Goal: Transaction & Acquisition: Purchase product/service

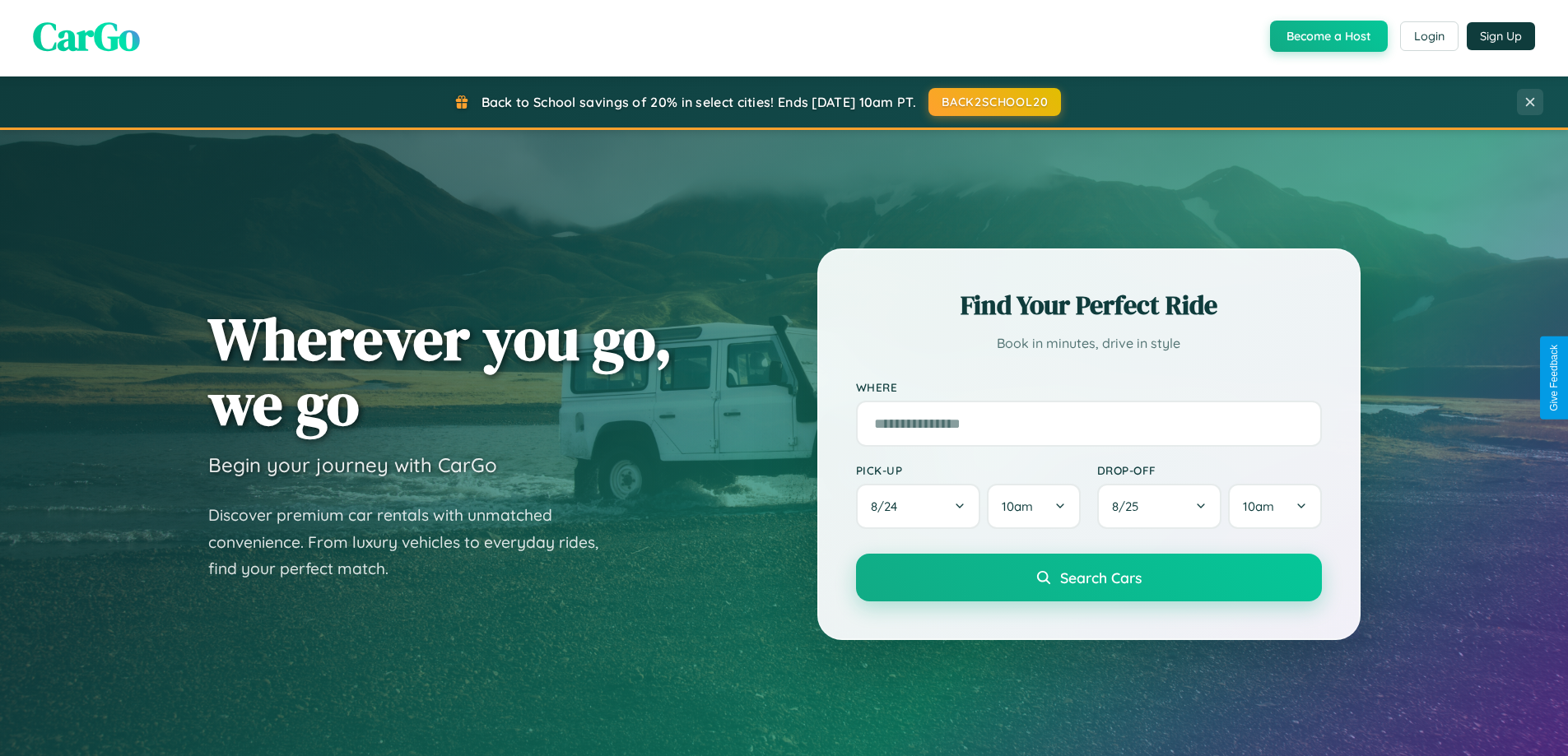
scroll to position [3167, 0]
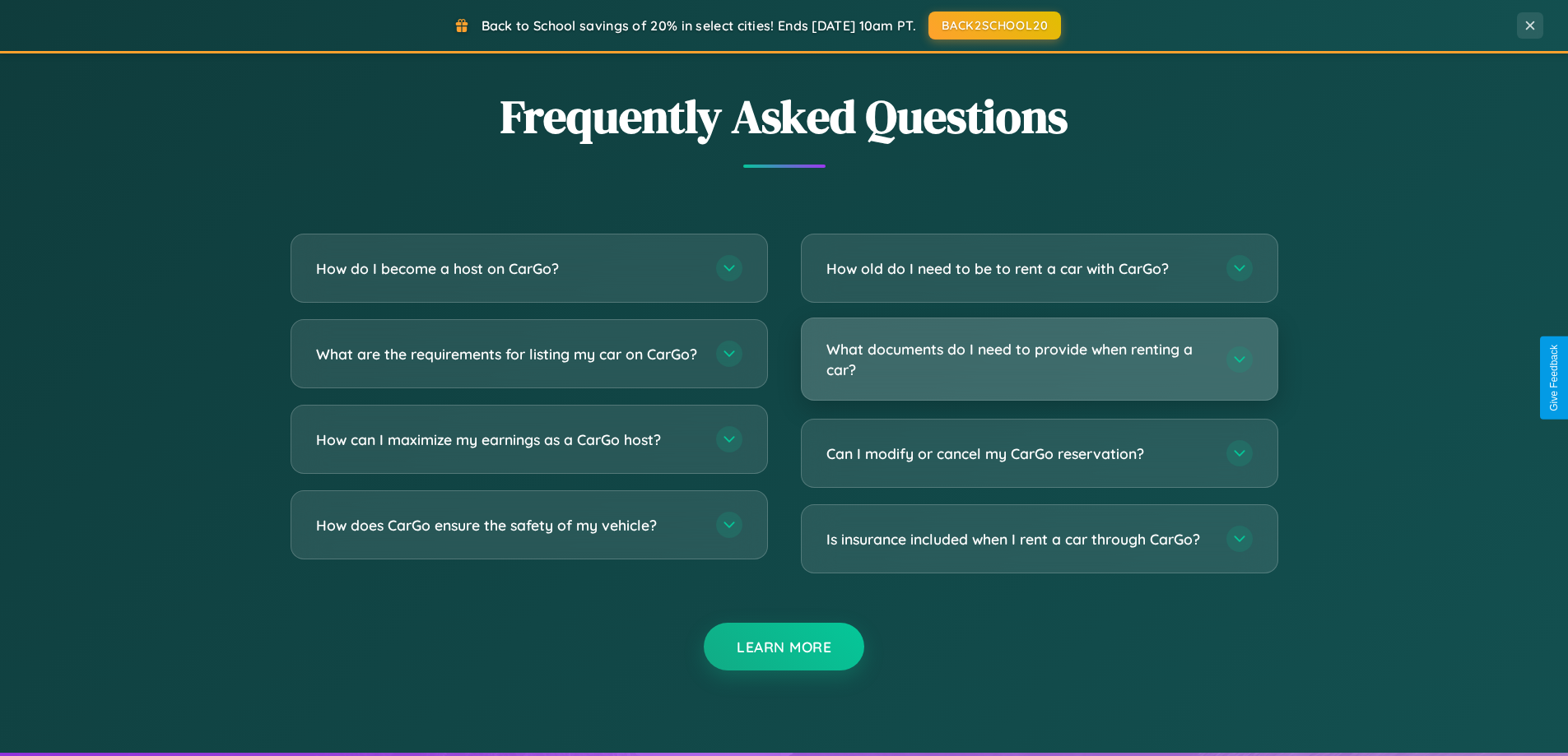
click at [1038, 360] on h3 "What documents do I need to provide when renting a car?" at bounding box center [1018, 359] width 384 height 41
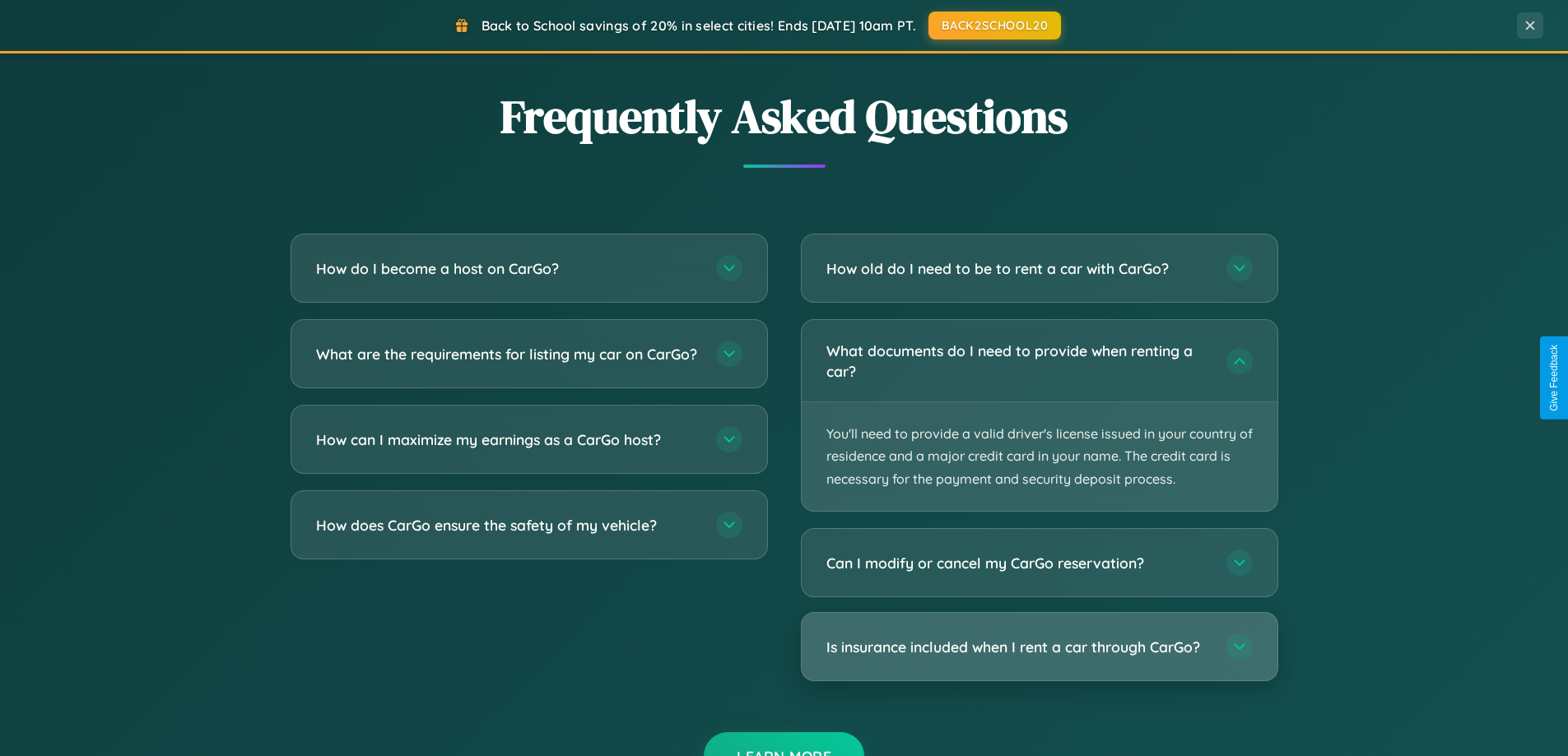
click at [1038, 647] on h3 "Is insurance included when I rent a car through CarGo?" at bounding box center [1018, 647] width 384 height 21
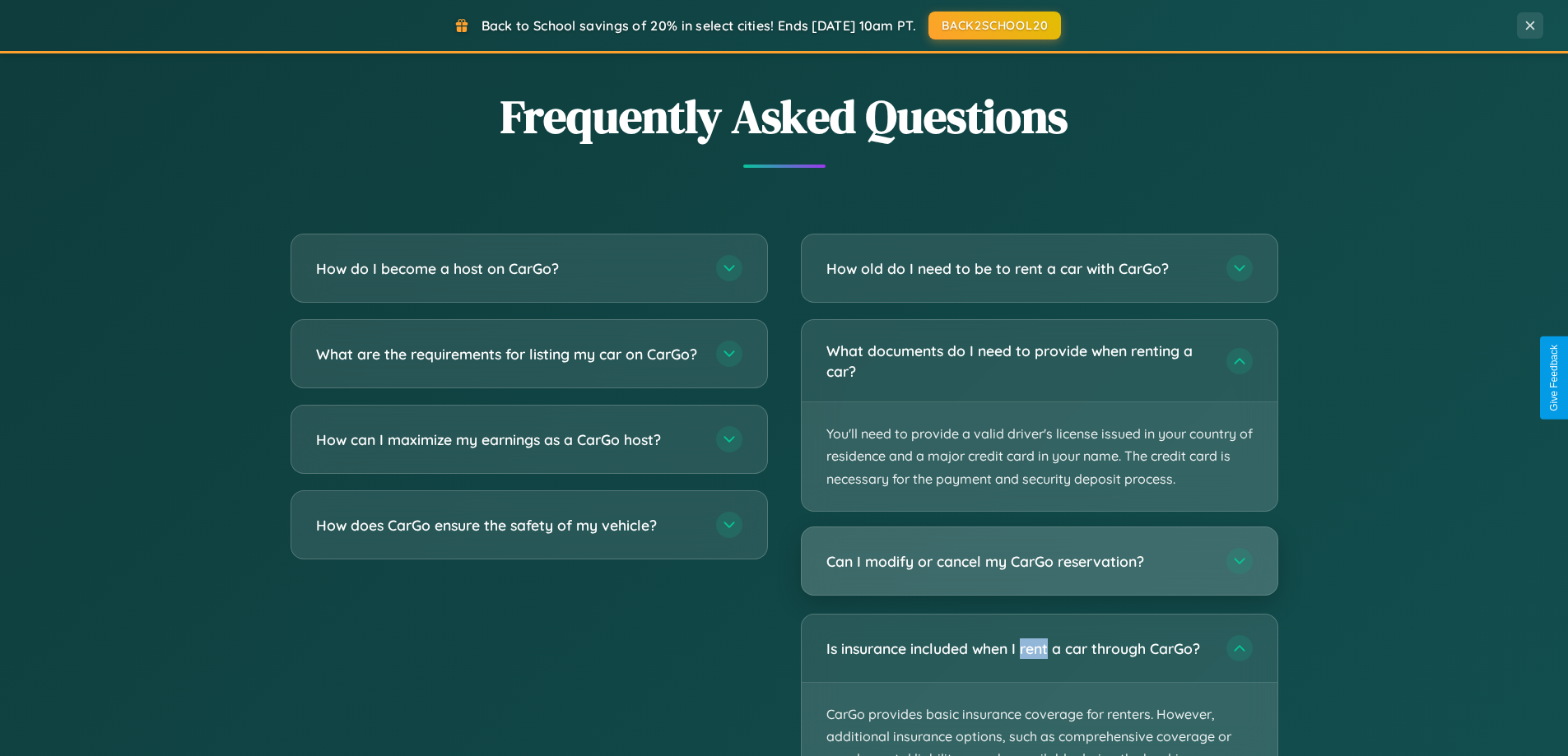
click at [1038, 562] on h3 "Can I modify or cancel my CarGo reservation?" at bounding box center [1018, 562] width 384 height 21
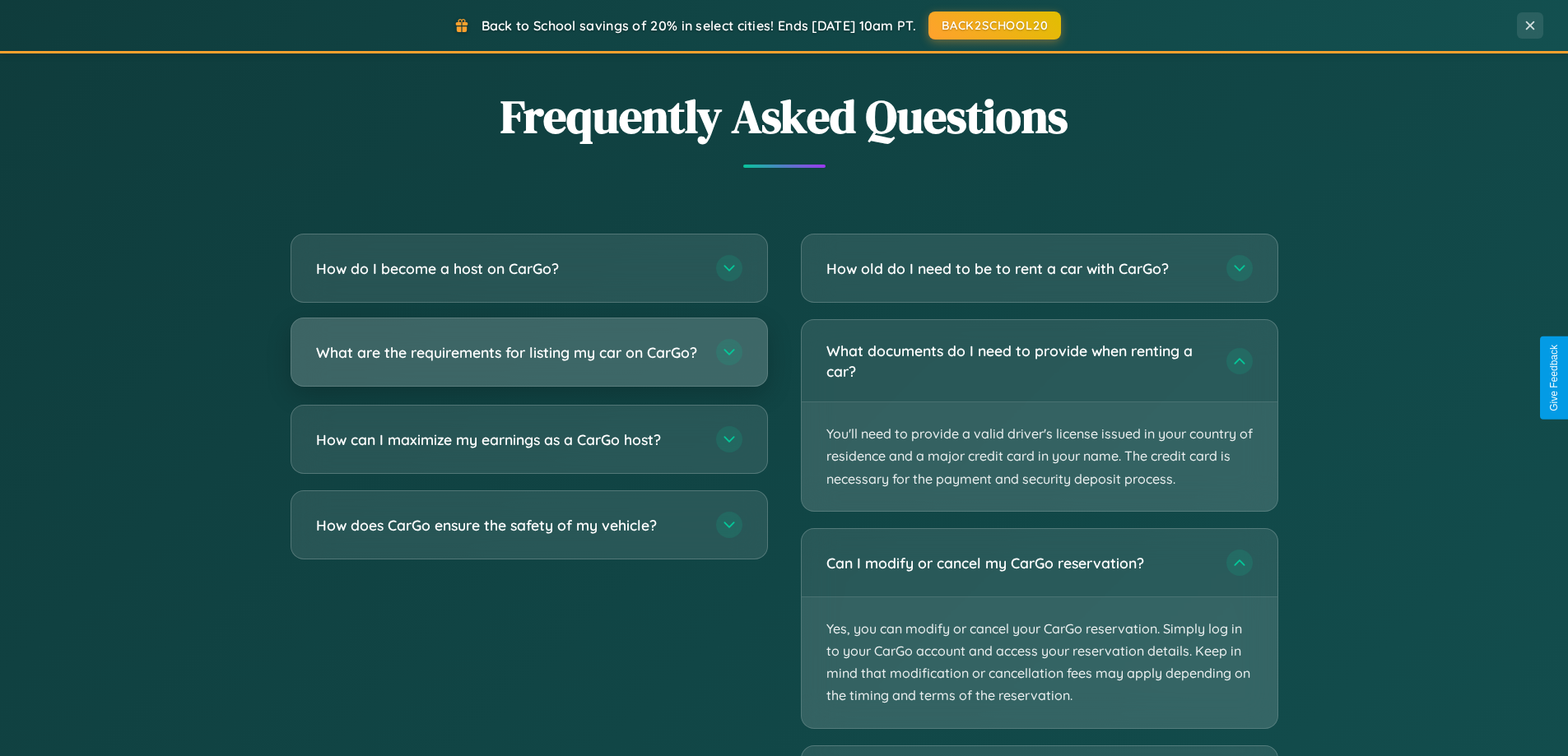
click at [529, 360] on h3 "What are the requirements for listing my car on CarGo?" at bounding box center [508, 353] width 384 height 21
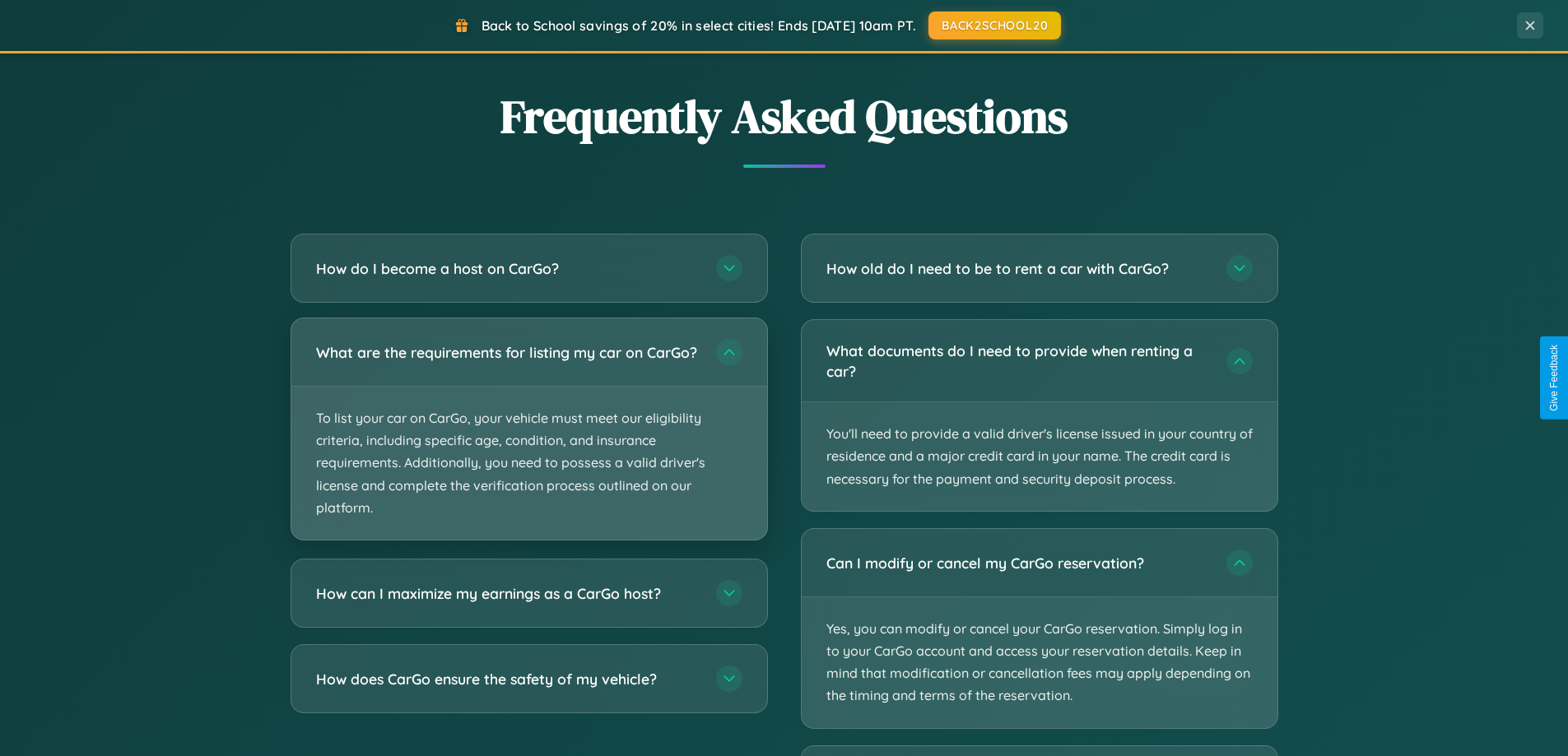
click at [529, 436] on p "To list your car on CarGo, your vehicle must meet our eligibility criteria, inc…" at bounding box center [529, 463] width 476 height 153
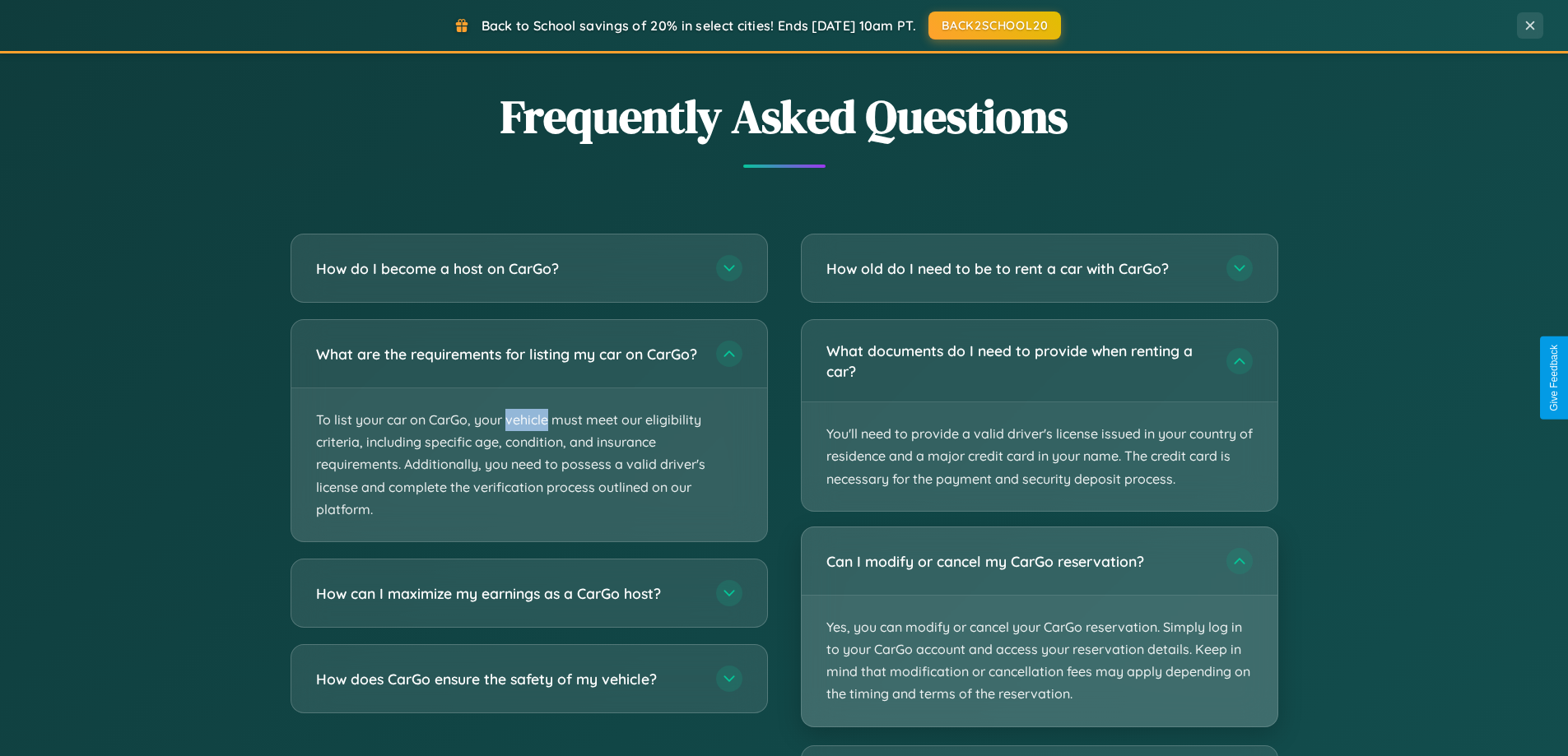
click at [1038, 628] on p "Yes, you can modify or cancel your CarGo reservation. Simply log in to your Car…" at bounding box center [1039, 661] width 476 height 130
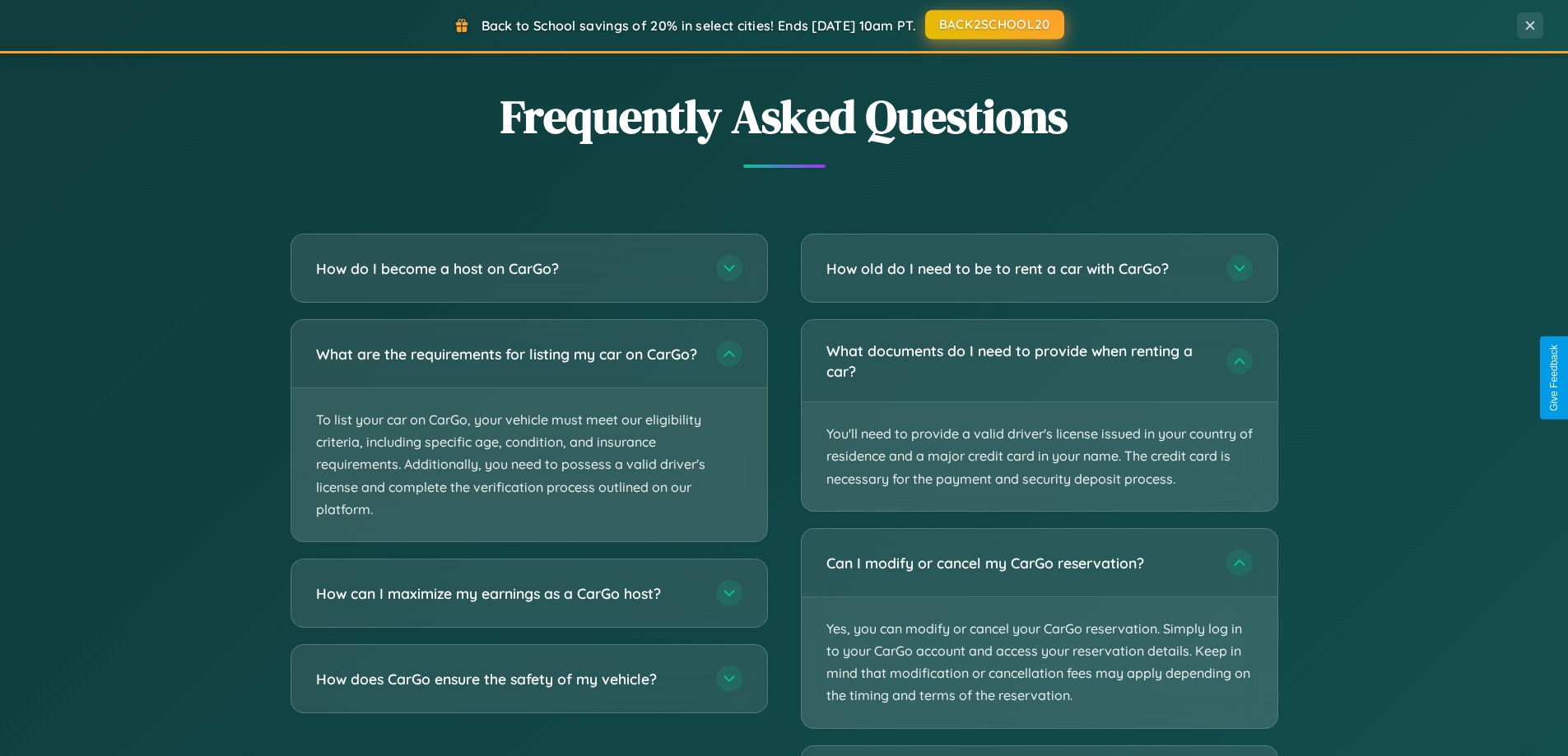
click at [993, 25] on button "BACK2SCHOOL20" at bounding box center [994, 24] width 139 height 29
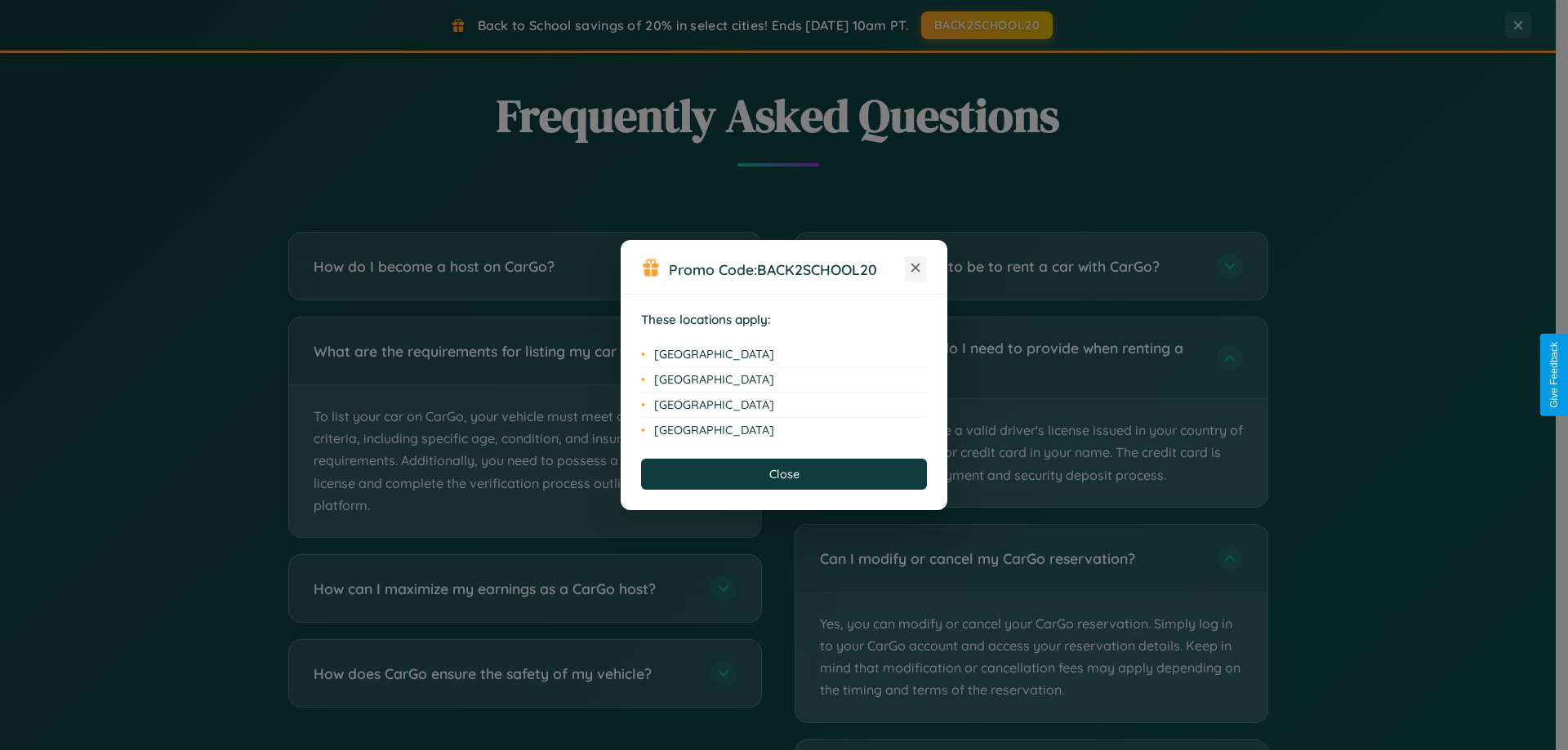
click at [916, 268] on icon at bounding box center [916, 268] width 9 height 9
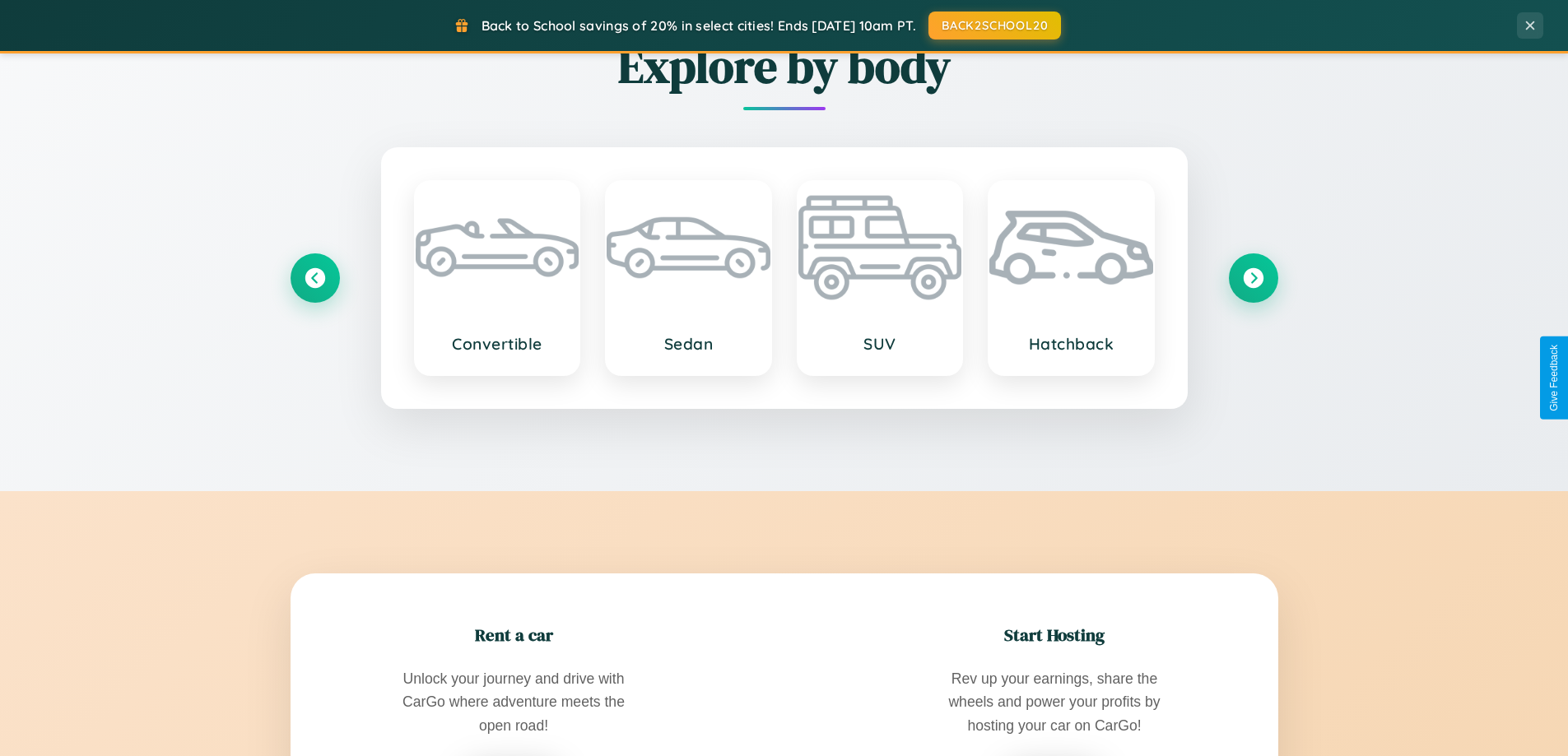
scroll to position [1133, 0]
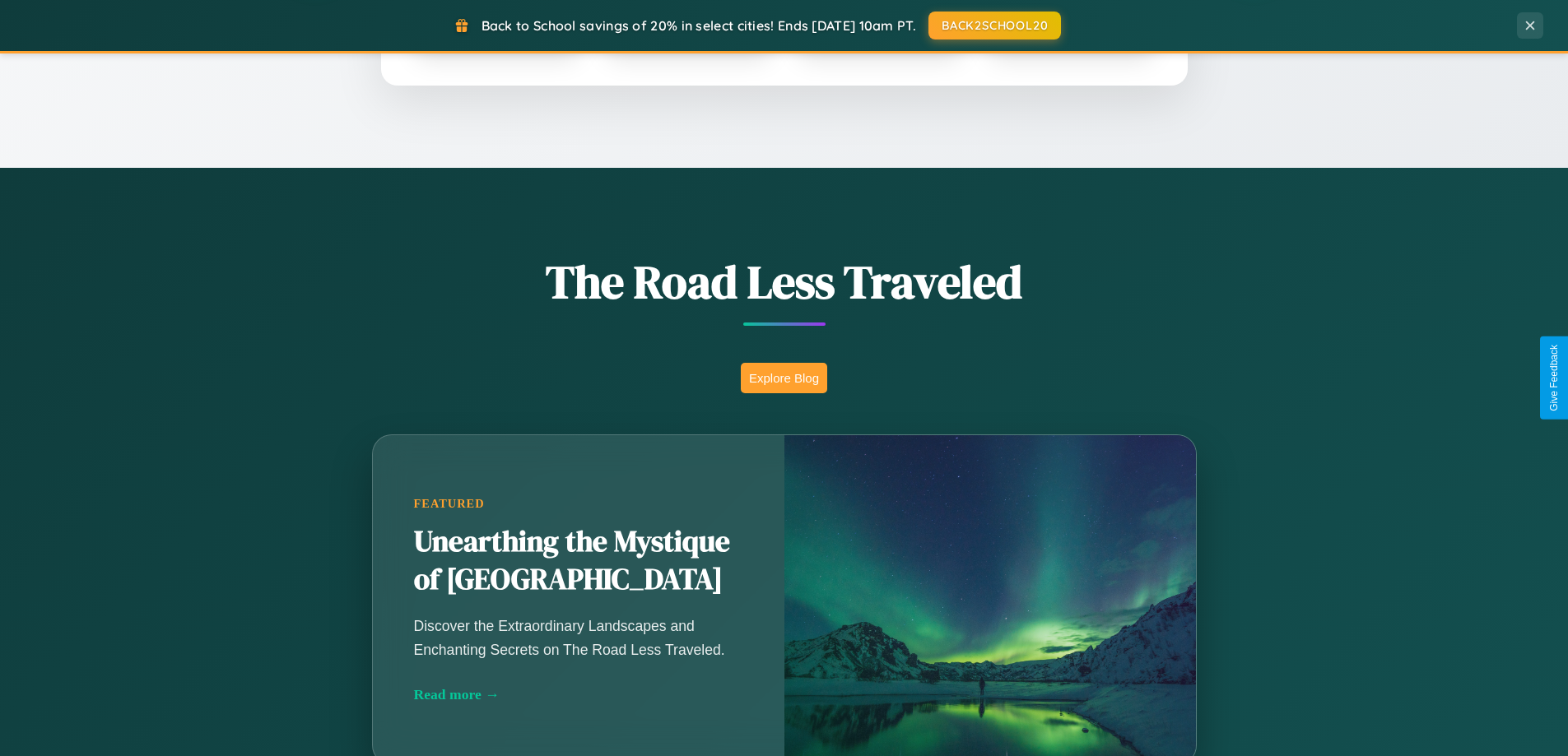
click at [784, 378] on button "Explore Blog" at bounding box center [784, 378] width 86 height 30
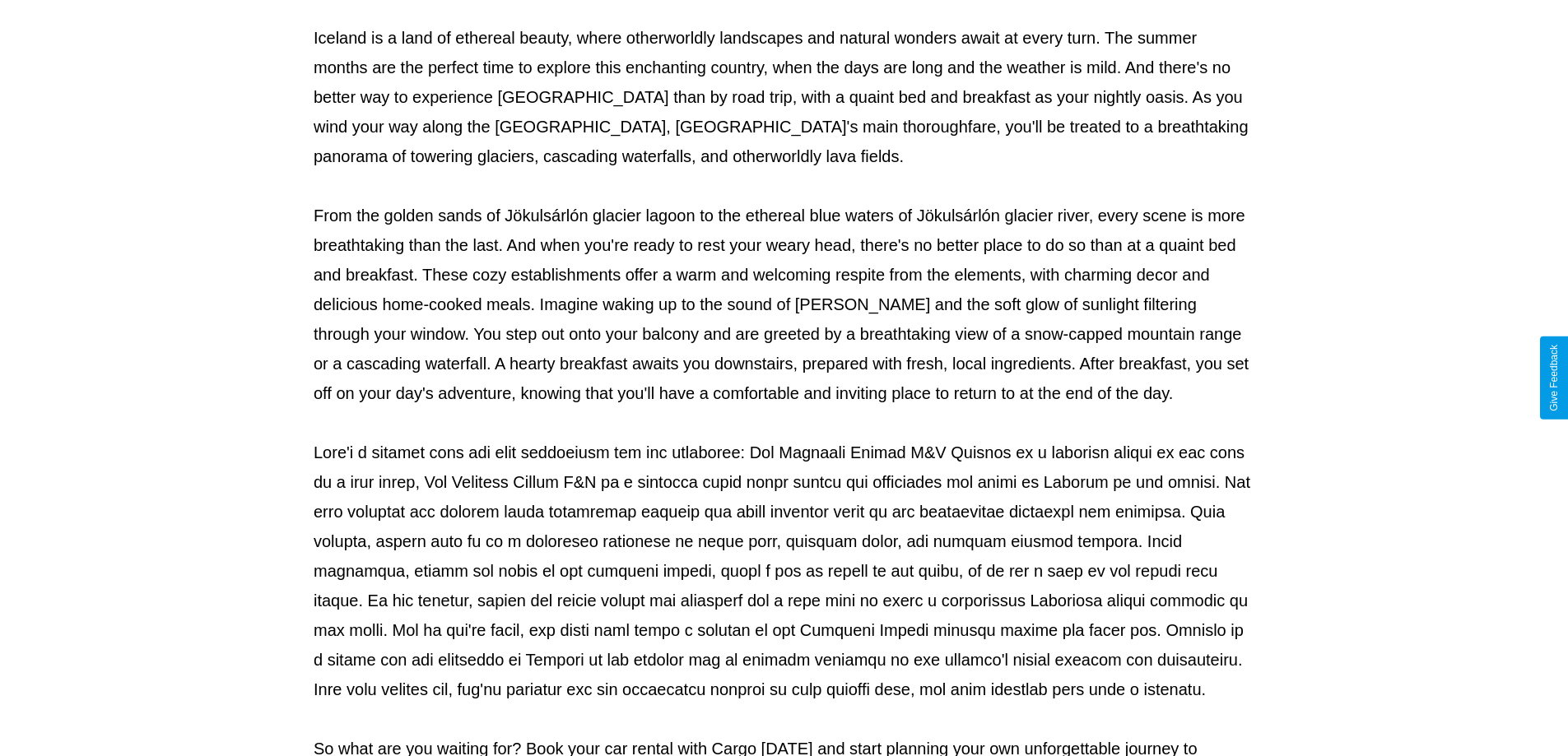
scroll to position [532, 0]
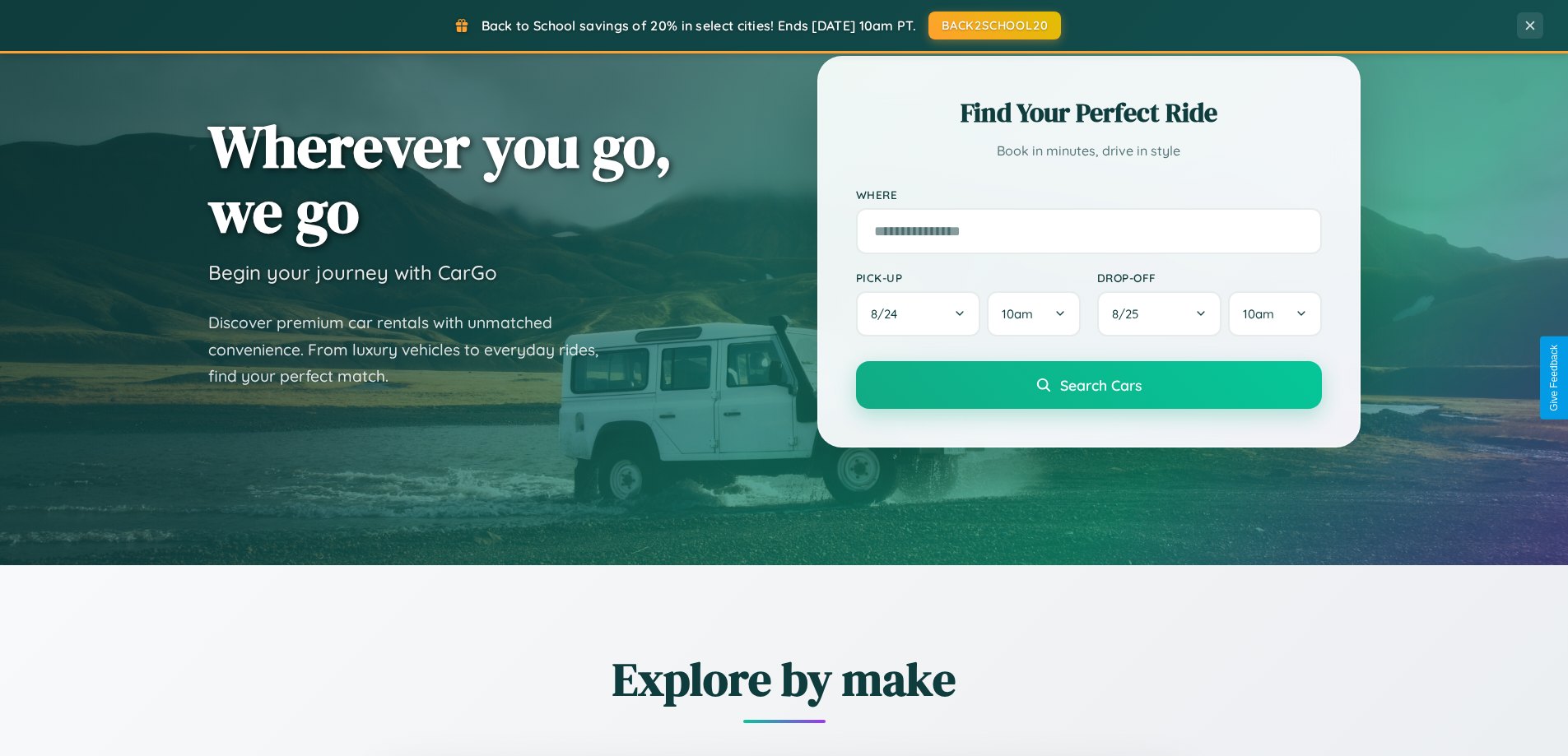
scroll to position [48, 0]
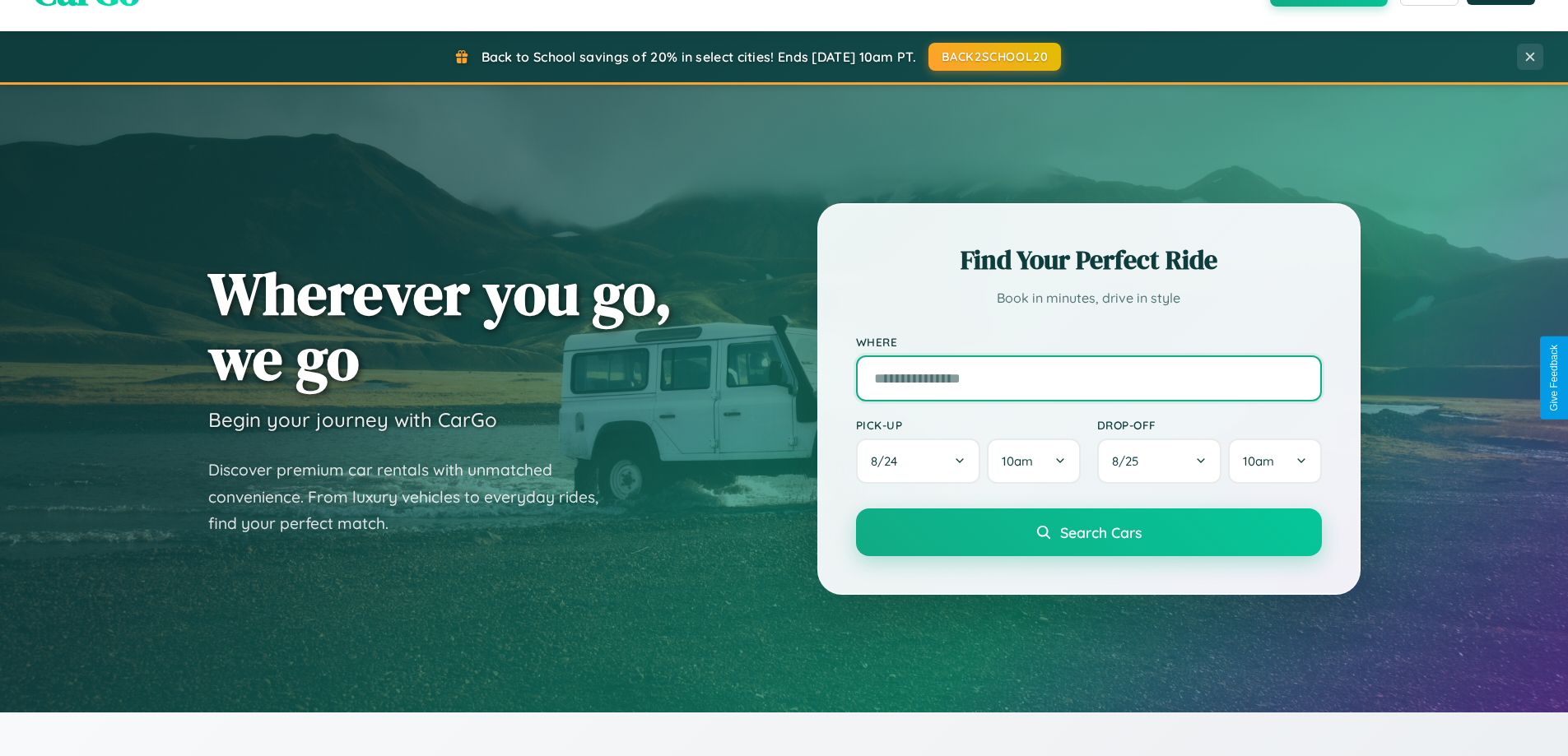
click at [1088, 378] on input "text" at bounding box center [1089, 378] width 466 height 46
type input "**********"
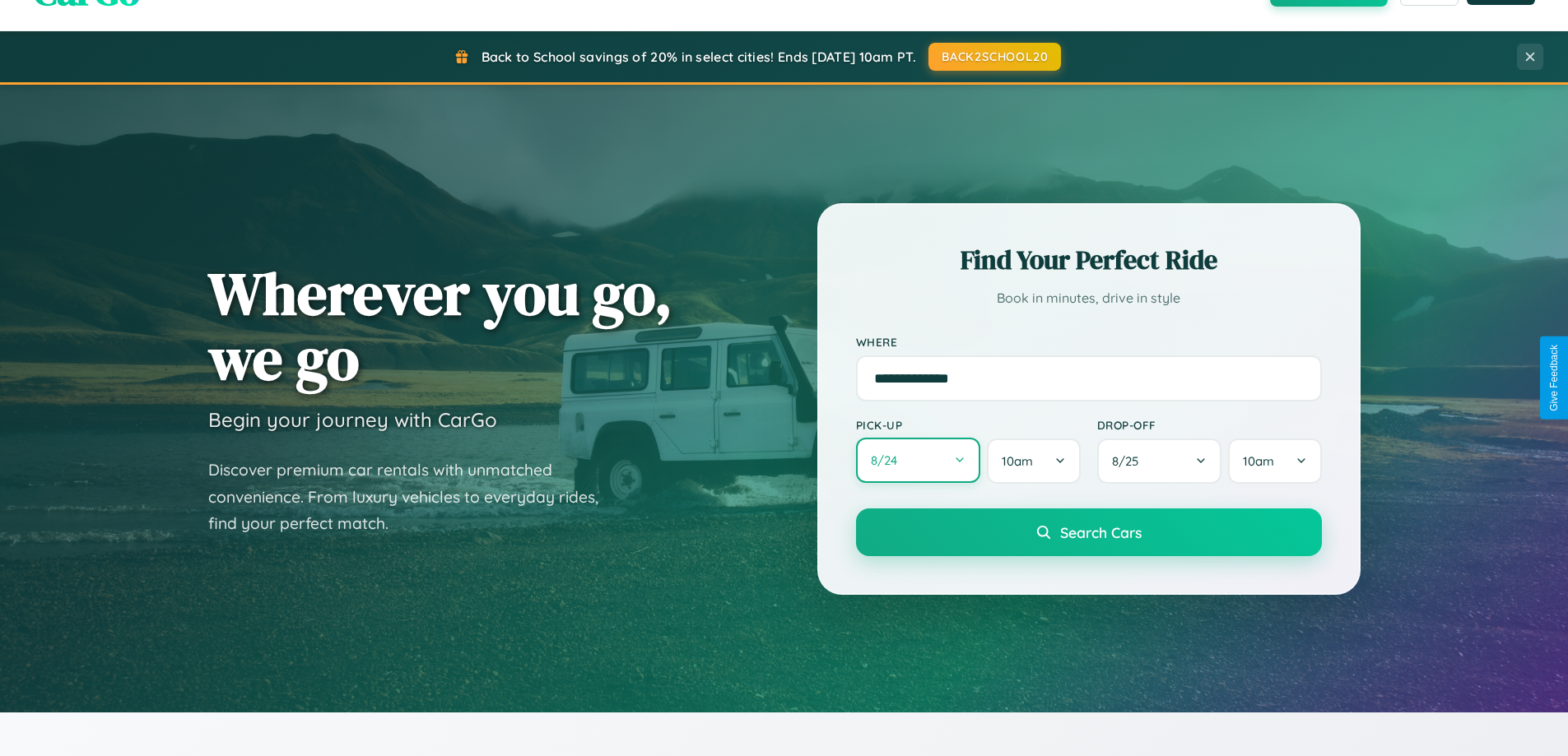
click at [917, 461] on button "8 / 24" at bounding box center [918, 461] width 125 height 45
select select "*"
select select "****"
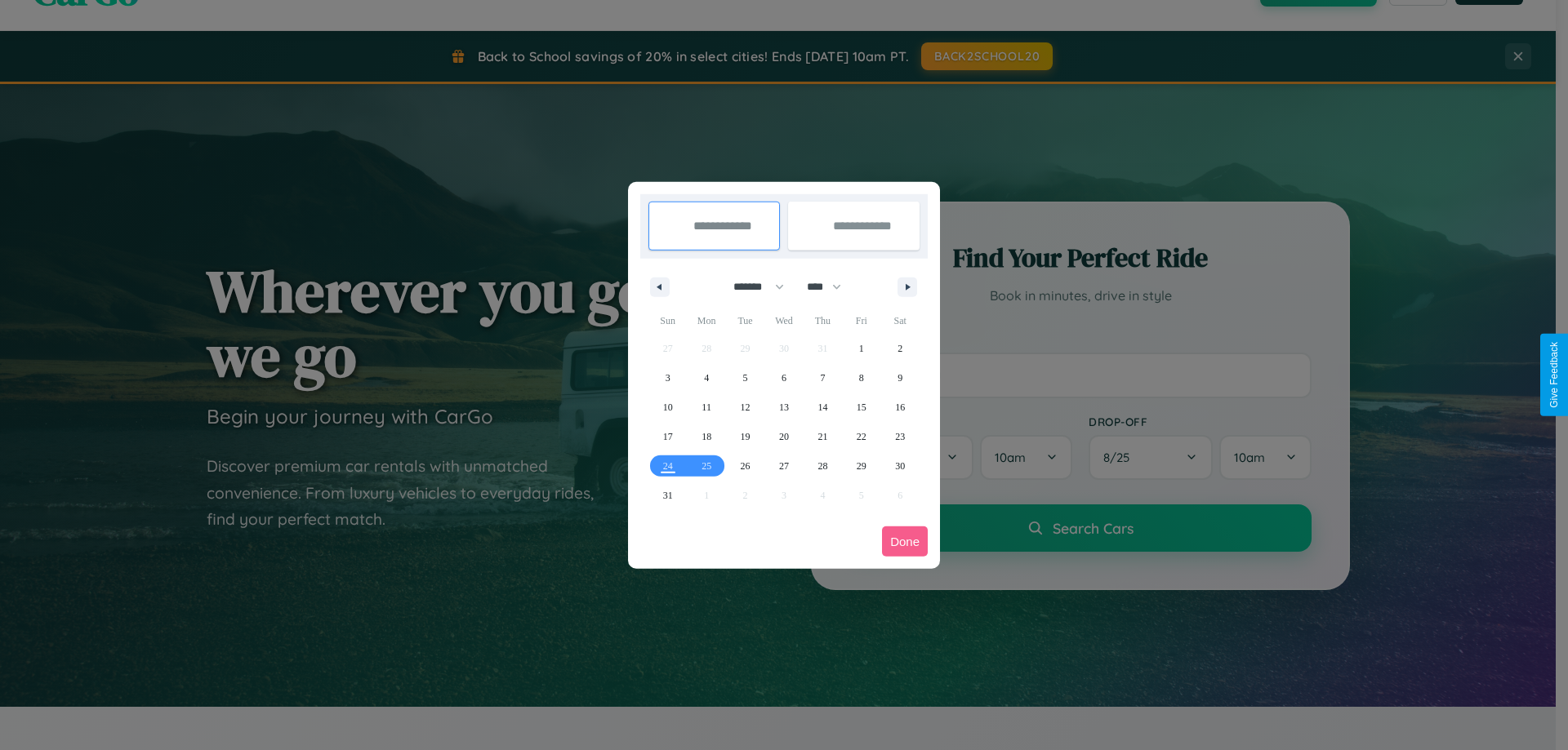
drag, startPoint x: 751, startPoint y: 286, endPoint x: 784, endPoint y: 327, distance: 52.6
click at [751, 286] on select "******* ******** ***** ***** *** **** **** ****** ********* ******* ******** **…" at bounding box center [755, 286] width 69 height 27
select select "*"
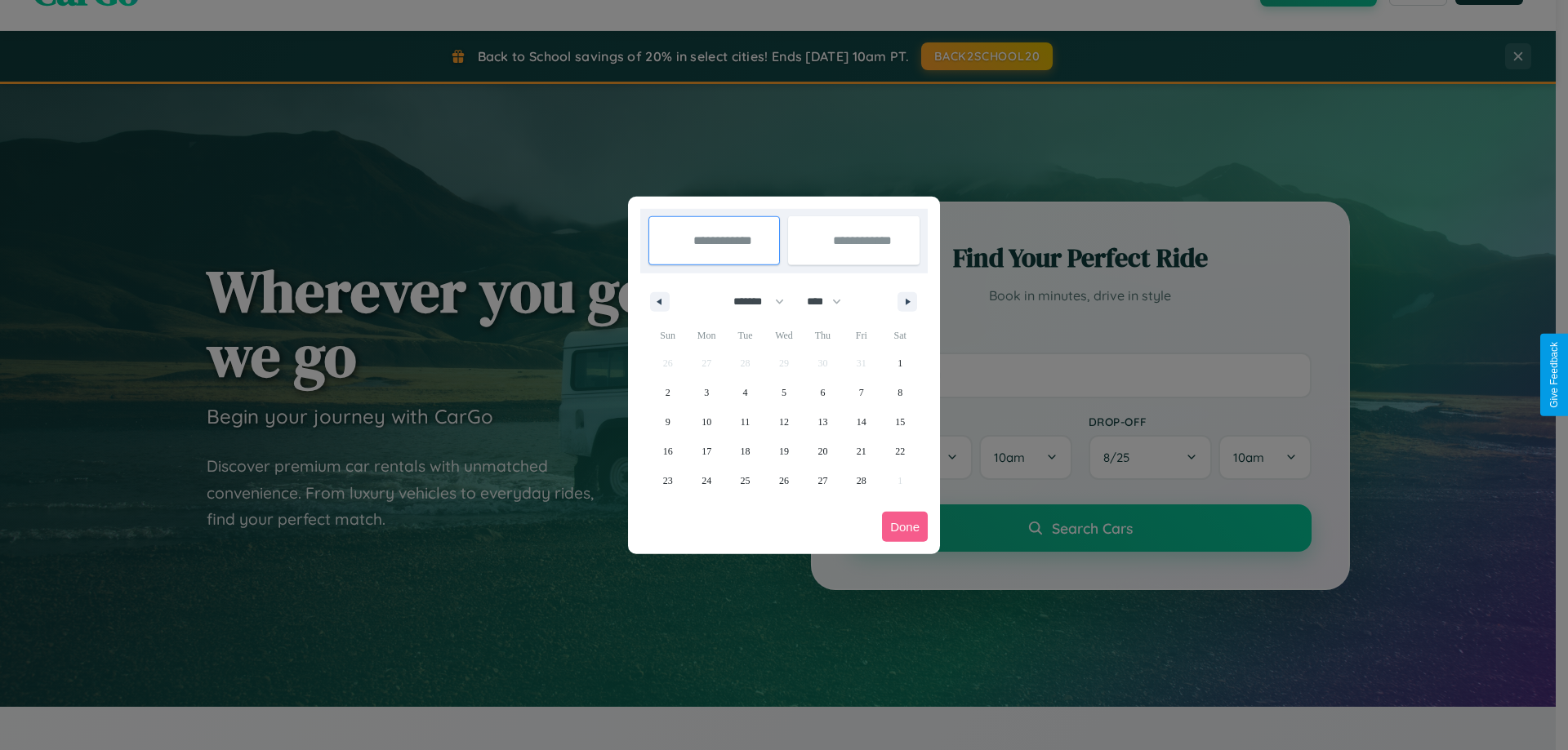
click at [832, 301] on select "**** **** **** **** **** **** **** **** **** **** **** **** **** **** **** ****…" at bounding box center [823, 301] width 49 height 27
select select "****"
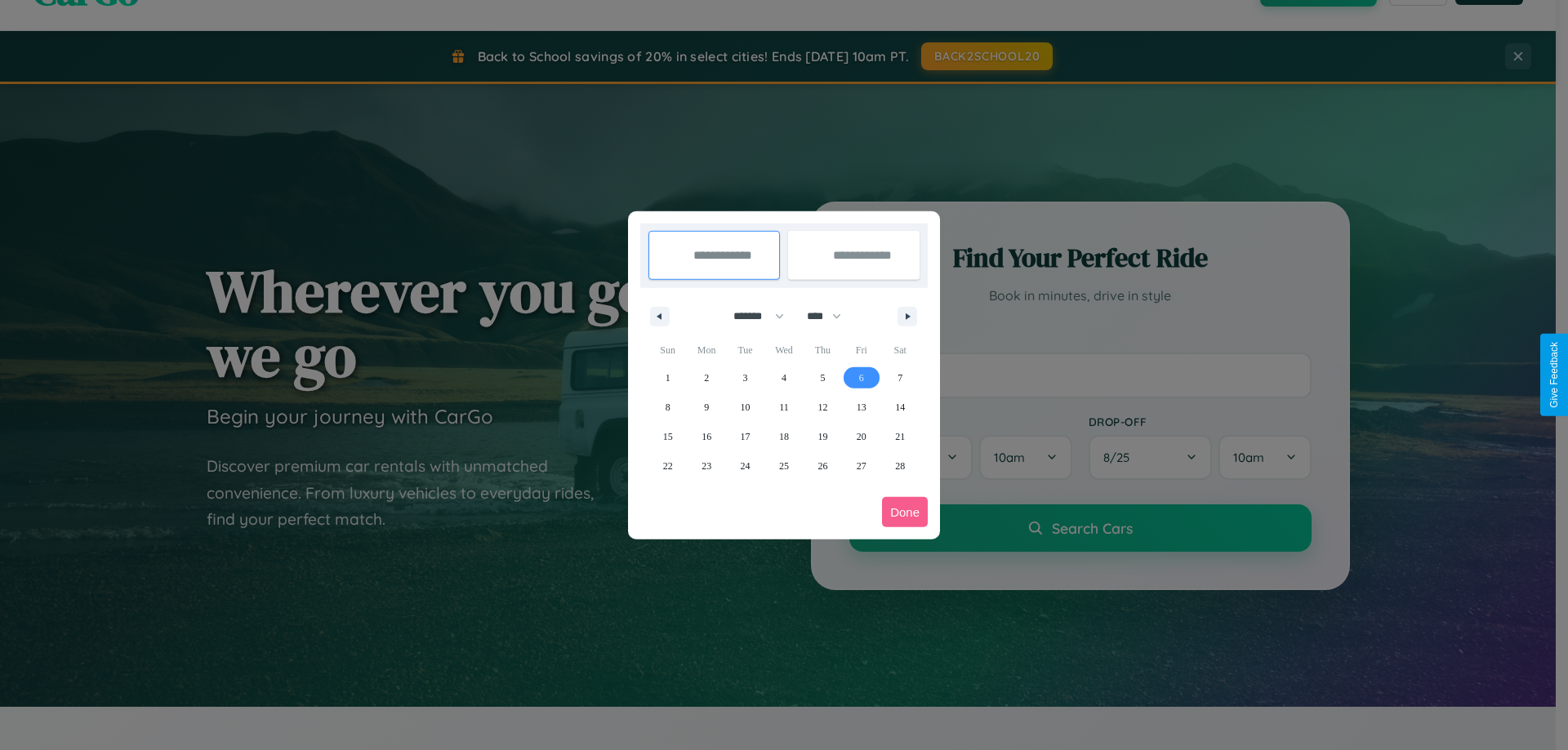
click at [861, 377] on span "6" at bounding box center [862, 378] width 5 height 29
type input "**********"
click at [861, 406] on span "13" at bounding box center [861, 407] width 9 height 29
type input "**********"
click at [904, 512] on button "Done" at bounding box center [904, 512] width 45 height 30
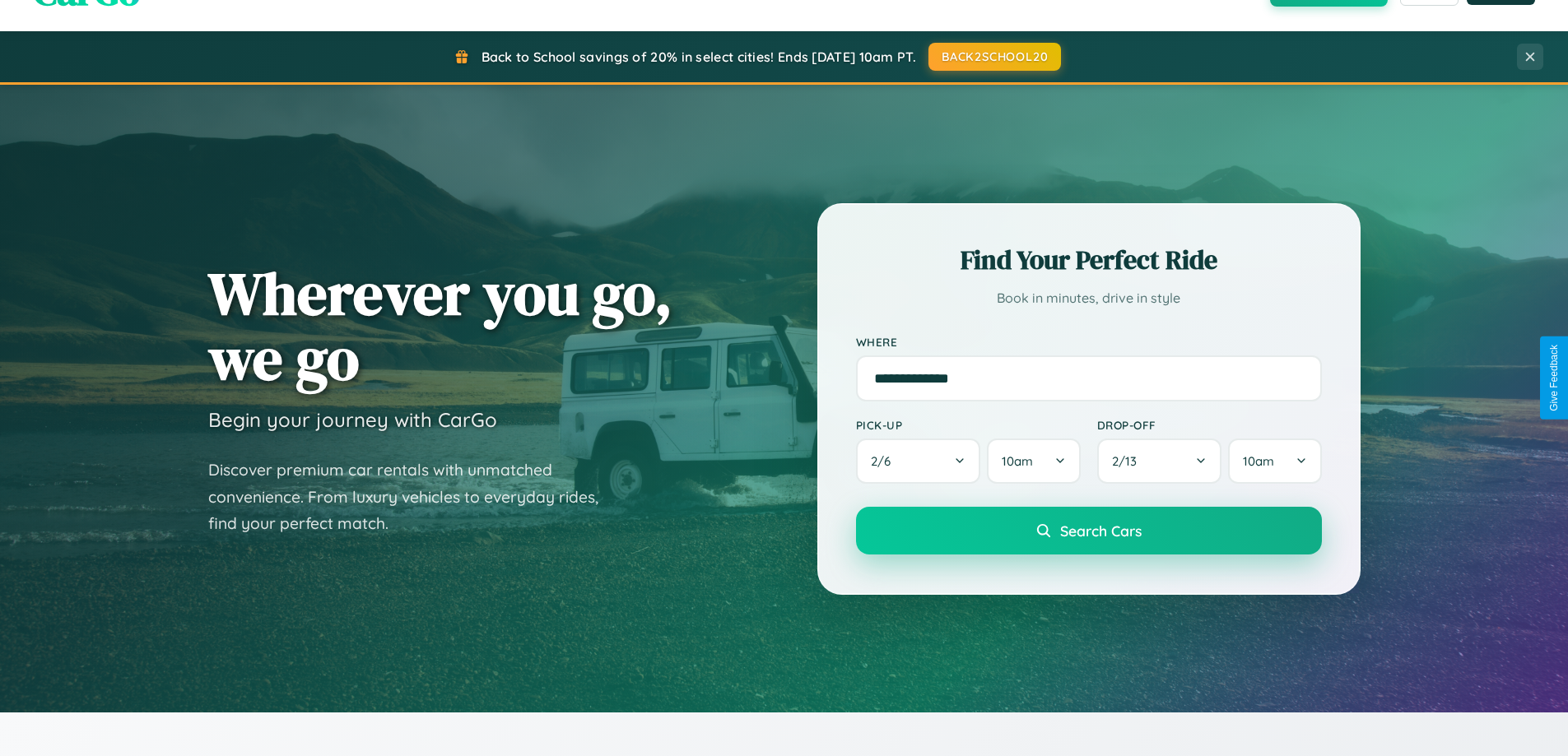
click at [1088, 530] on span "Search Cars" at bounding box center [1101, 530] width 81 height 18
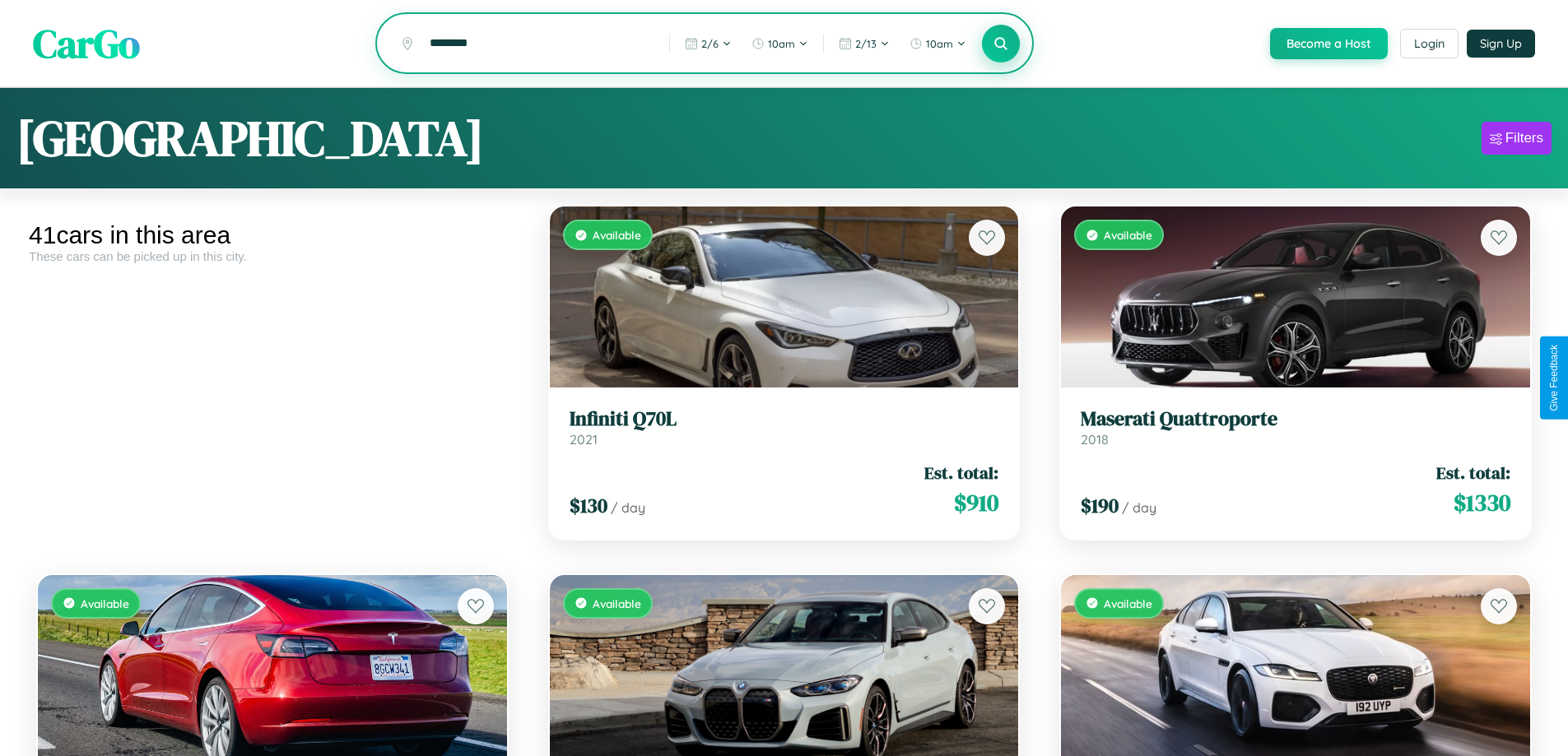
click at [1000, 43] on icon at bounding box center [1001, 43] width 16 height 16
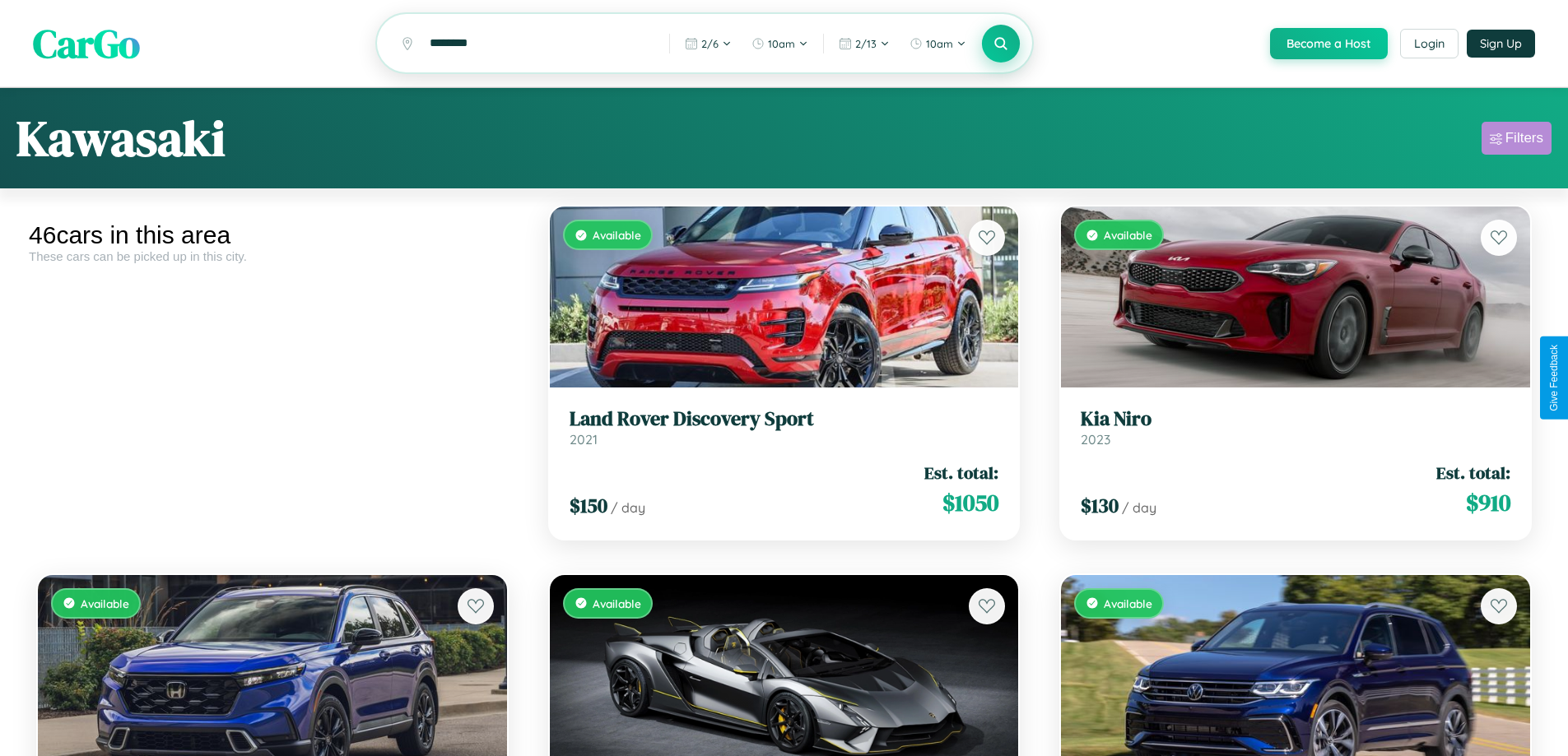
click at [1516, 141] on div "Filters" at bounding box center [1524, 137] width 38 height 16
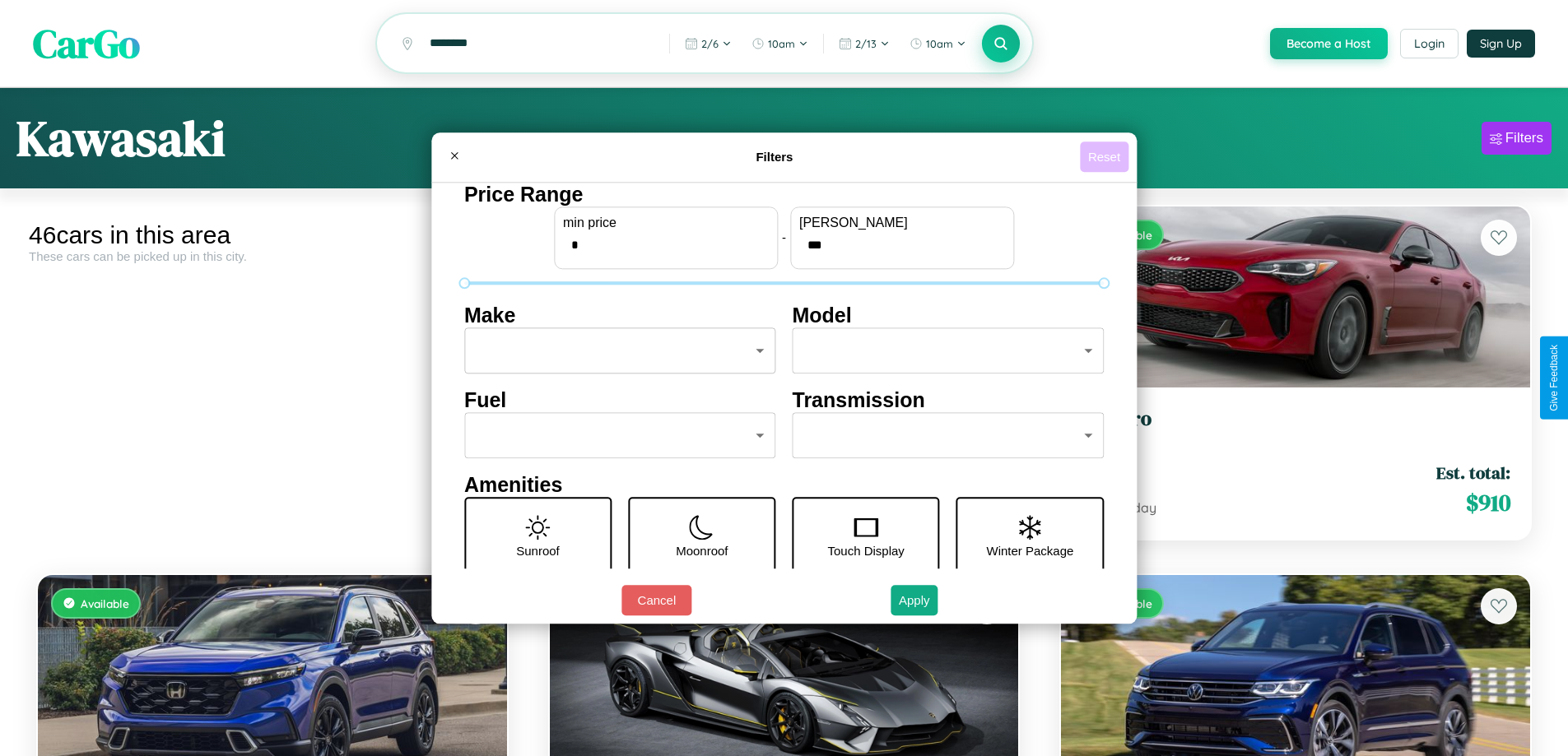
click at [1106, 156] on button "Reset" at bounding box center [1104, 156] width 48 height 30
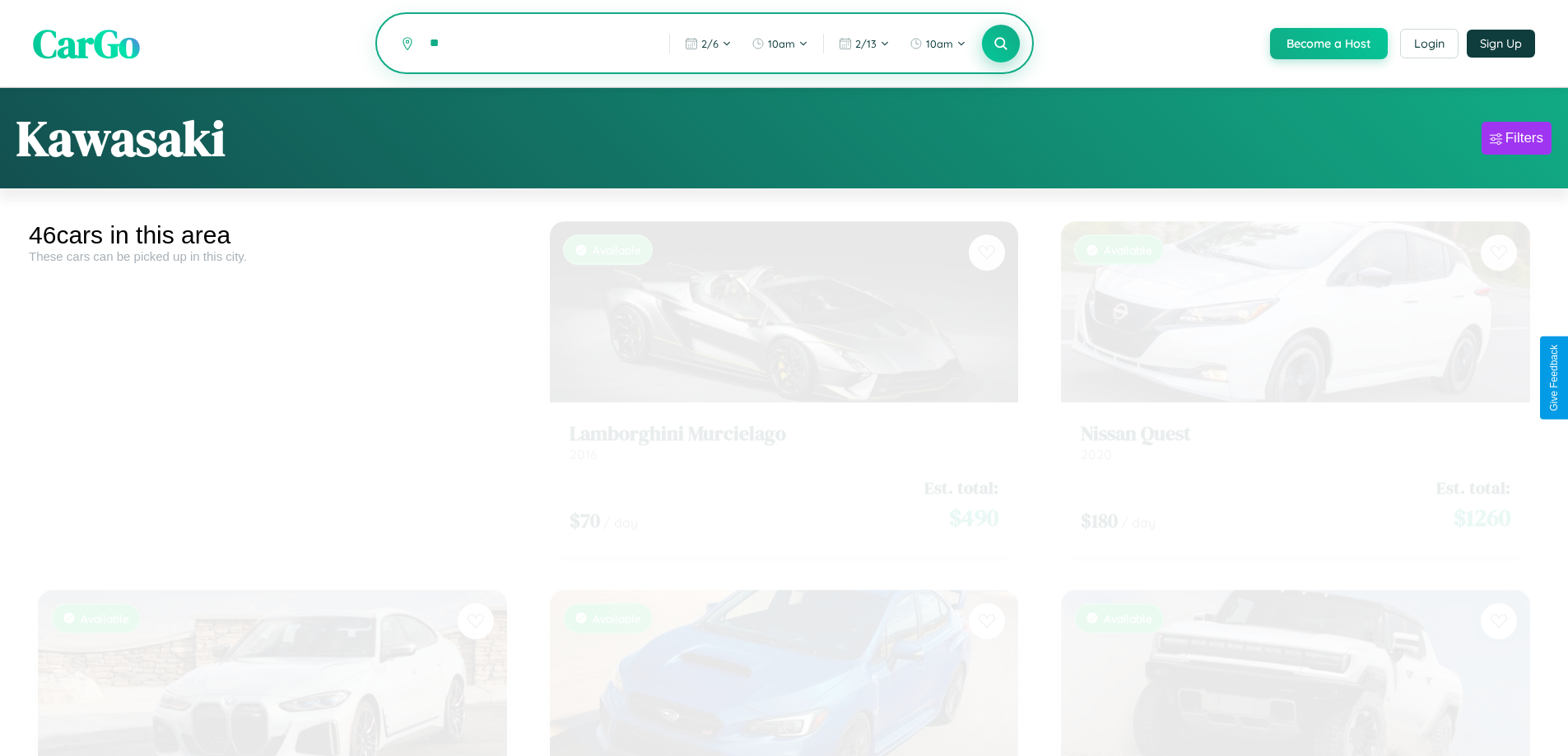
type input "*"
type input "*********"
click at [1000, 44] on icon at bounding box center [1001, 43] width 16 height 16
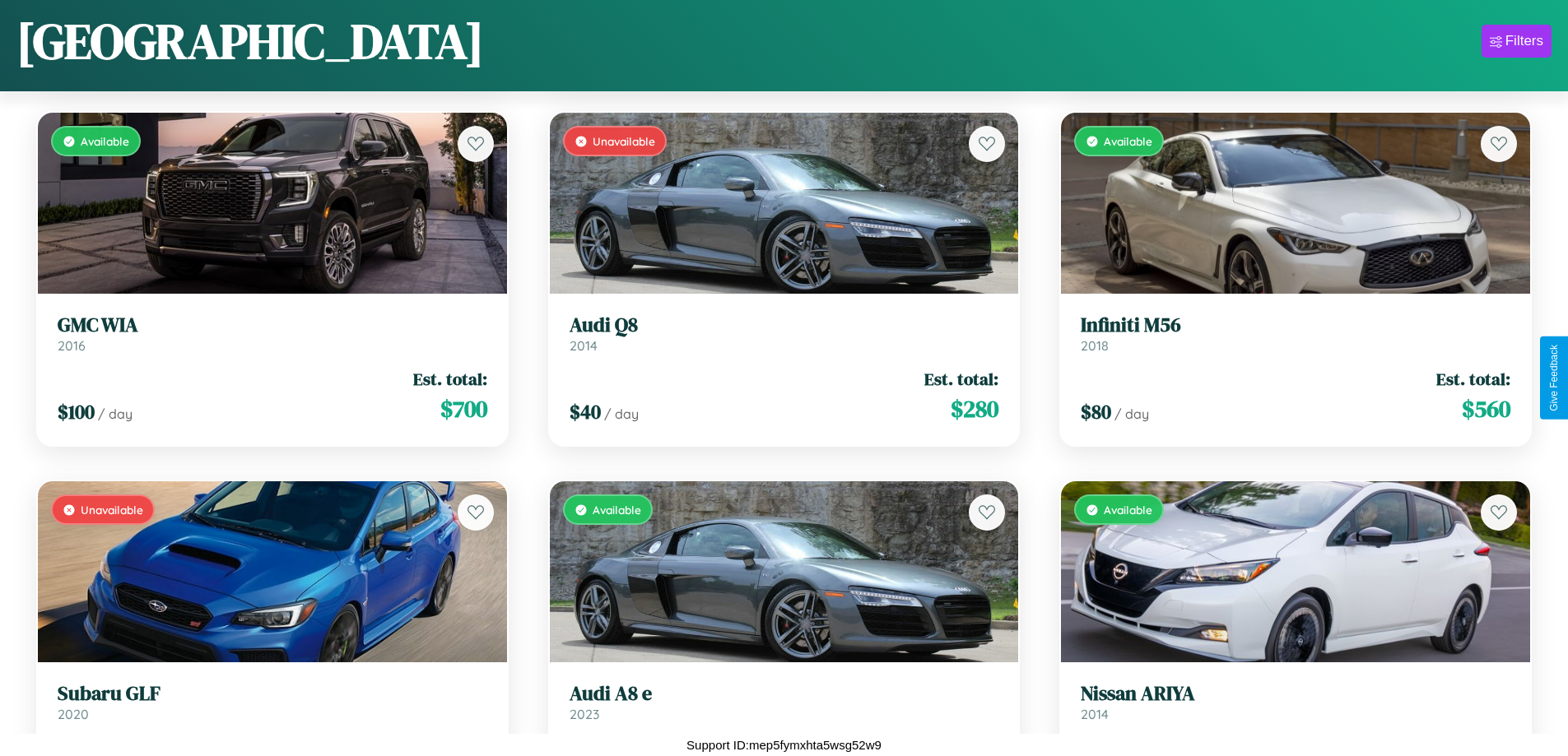
scroll to position [3180, 0]
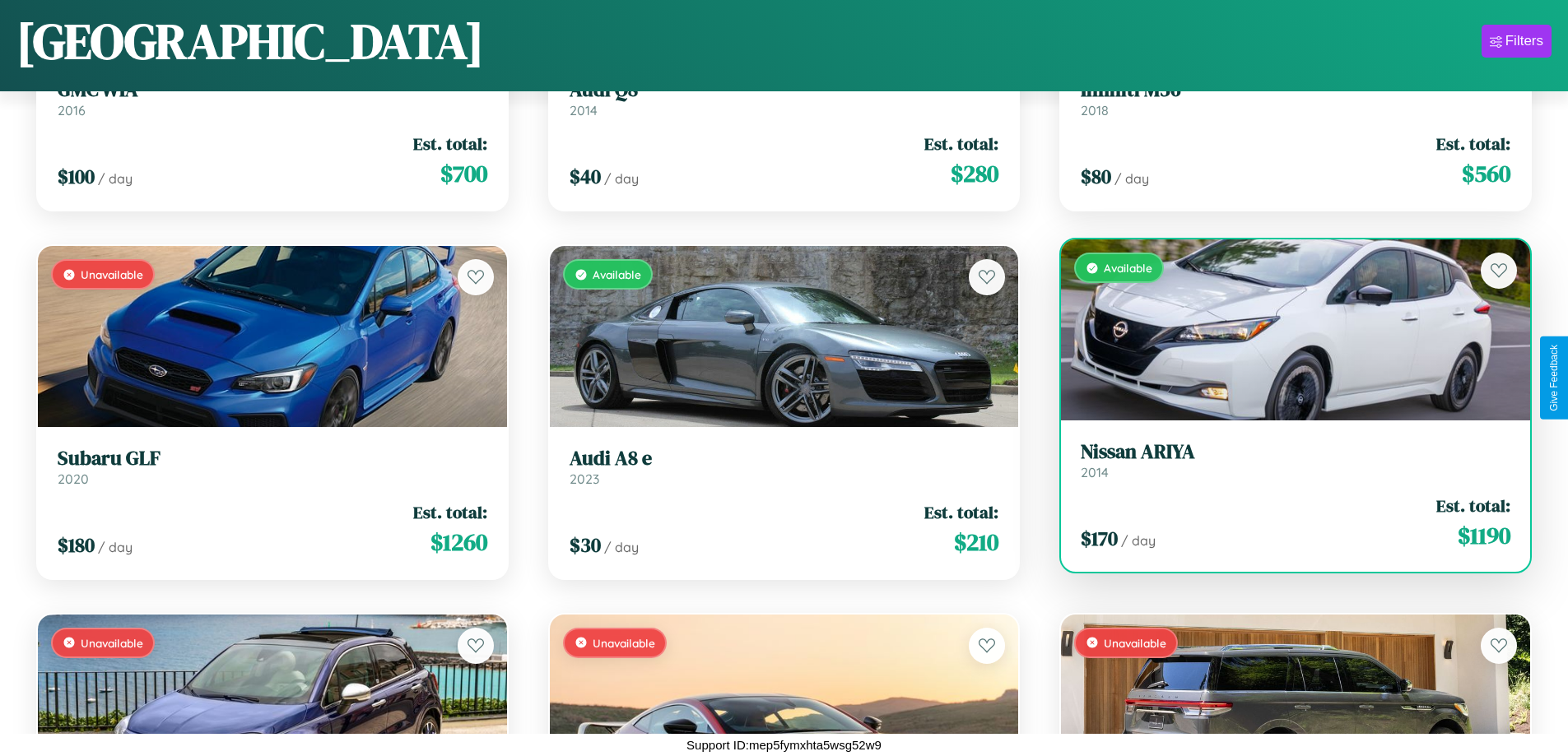
click at [1285, 463] on link "Nissan ARIYA 2014" at bounding box center [1295, 461] width 429 height 41
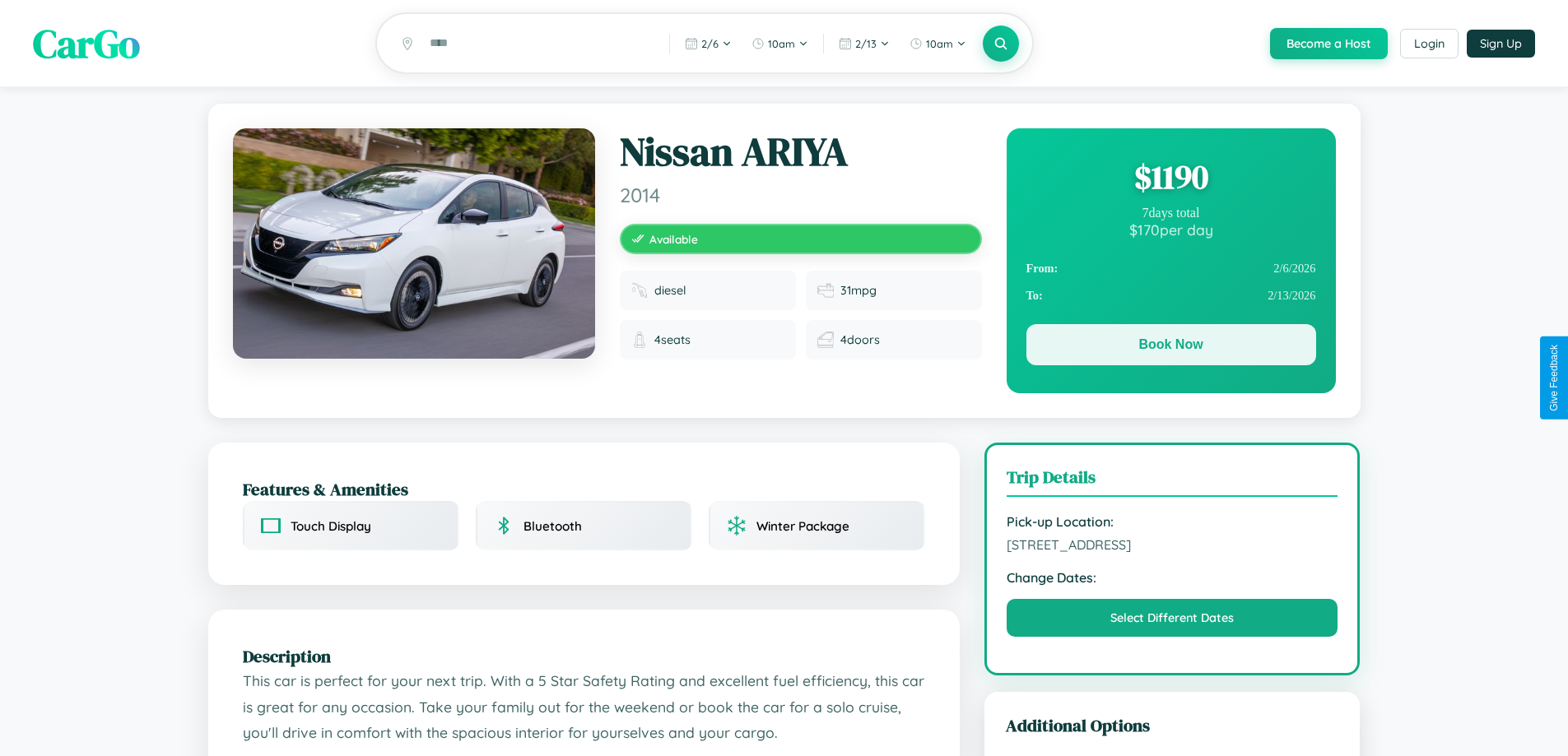
click at [1170, 349] on button "Book Now" at bounding box center [1171, 345] width 289 height 41
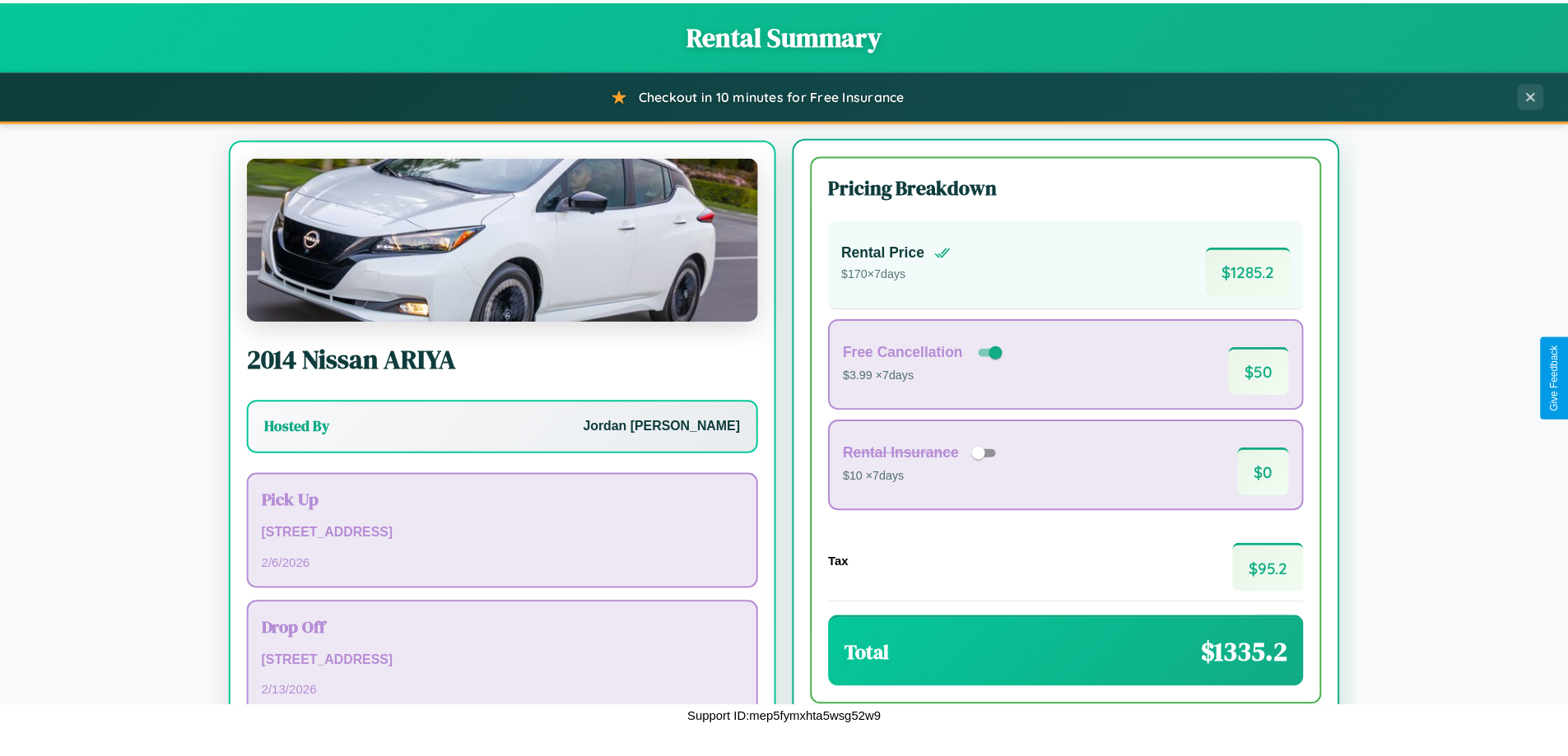
scroll to position [77, 0]
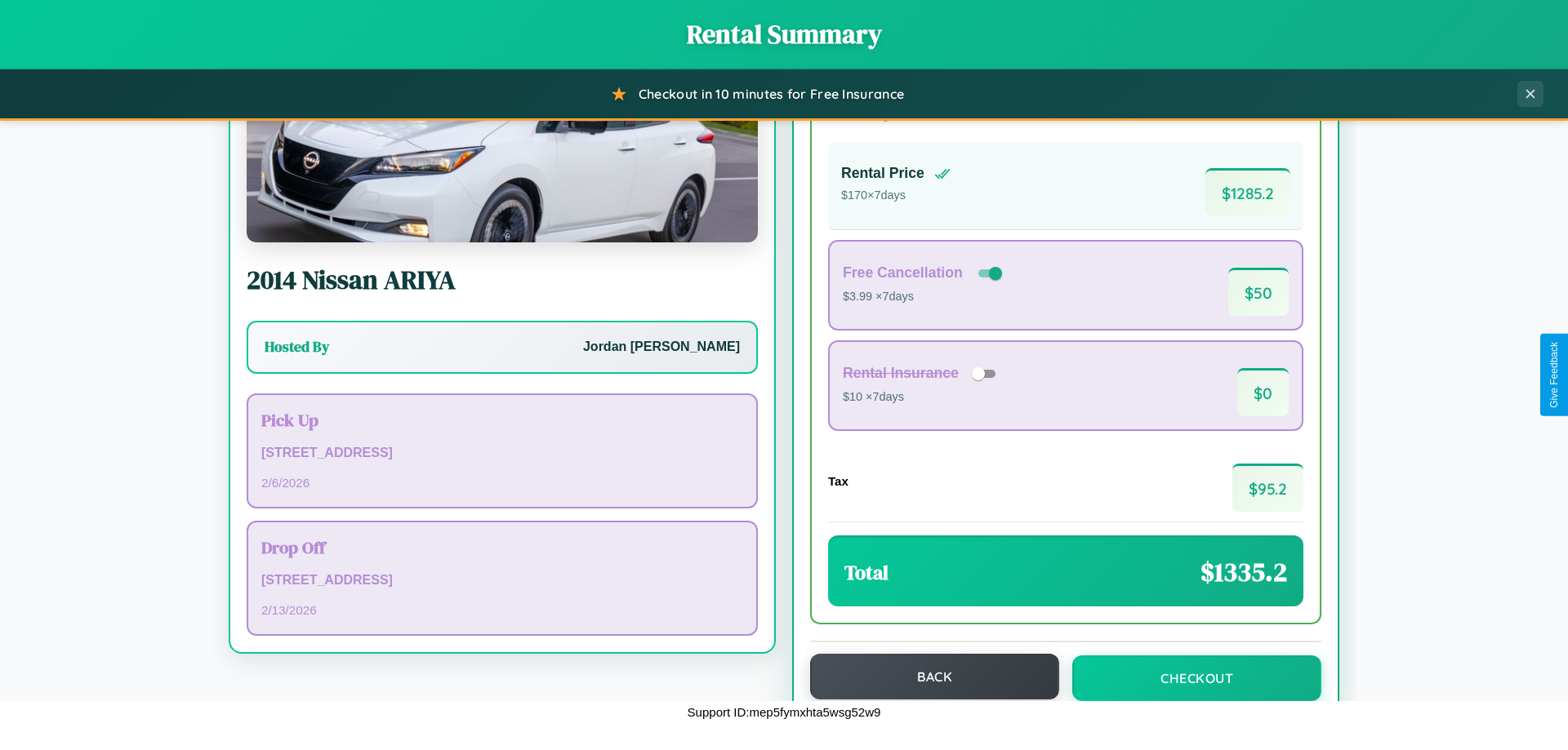
click at [927, 677] on button "Back" at bounding box center [934, 676] width 249 height 45
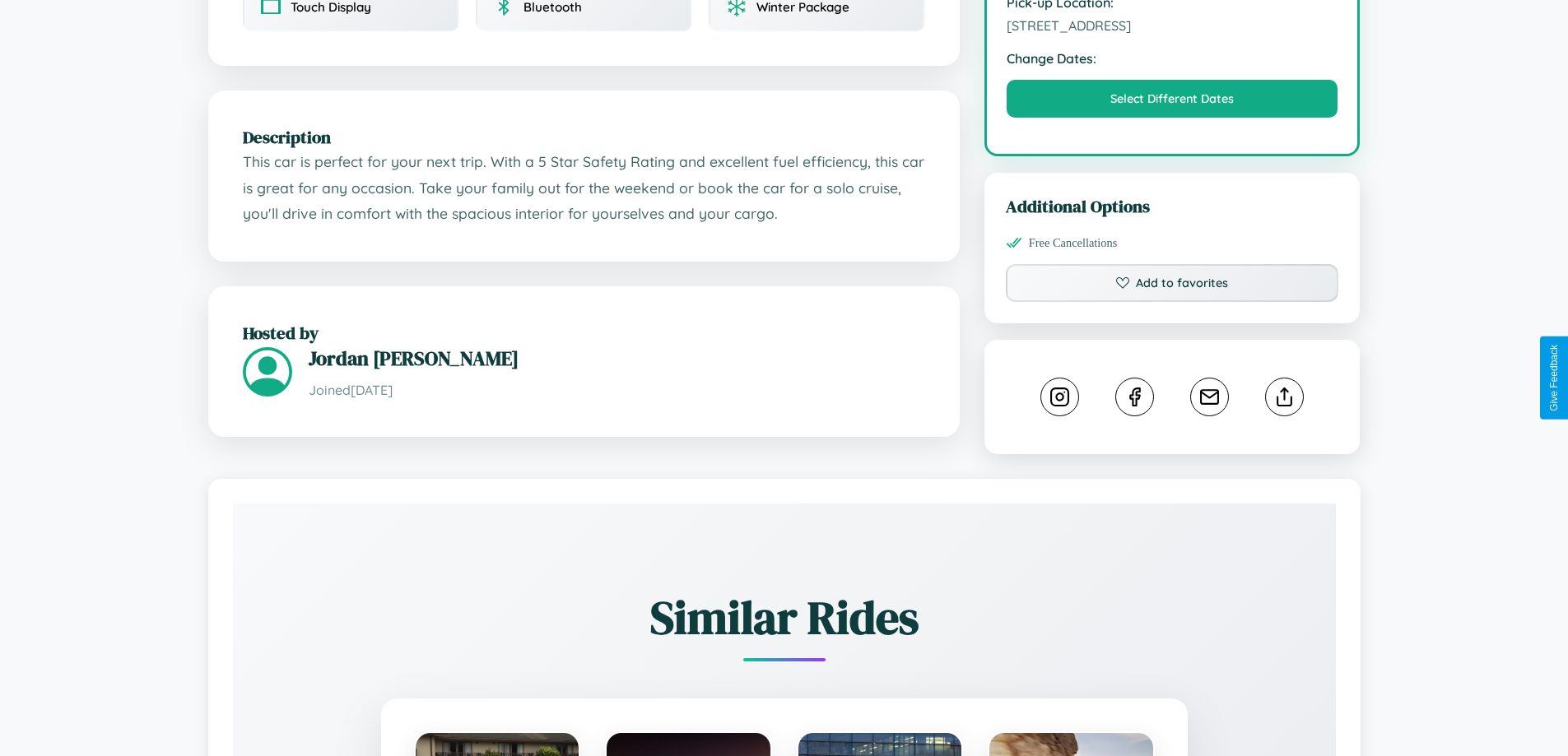
scroll to position [541, 0]
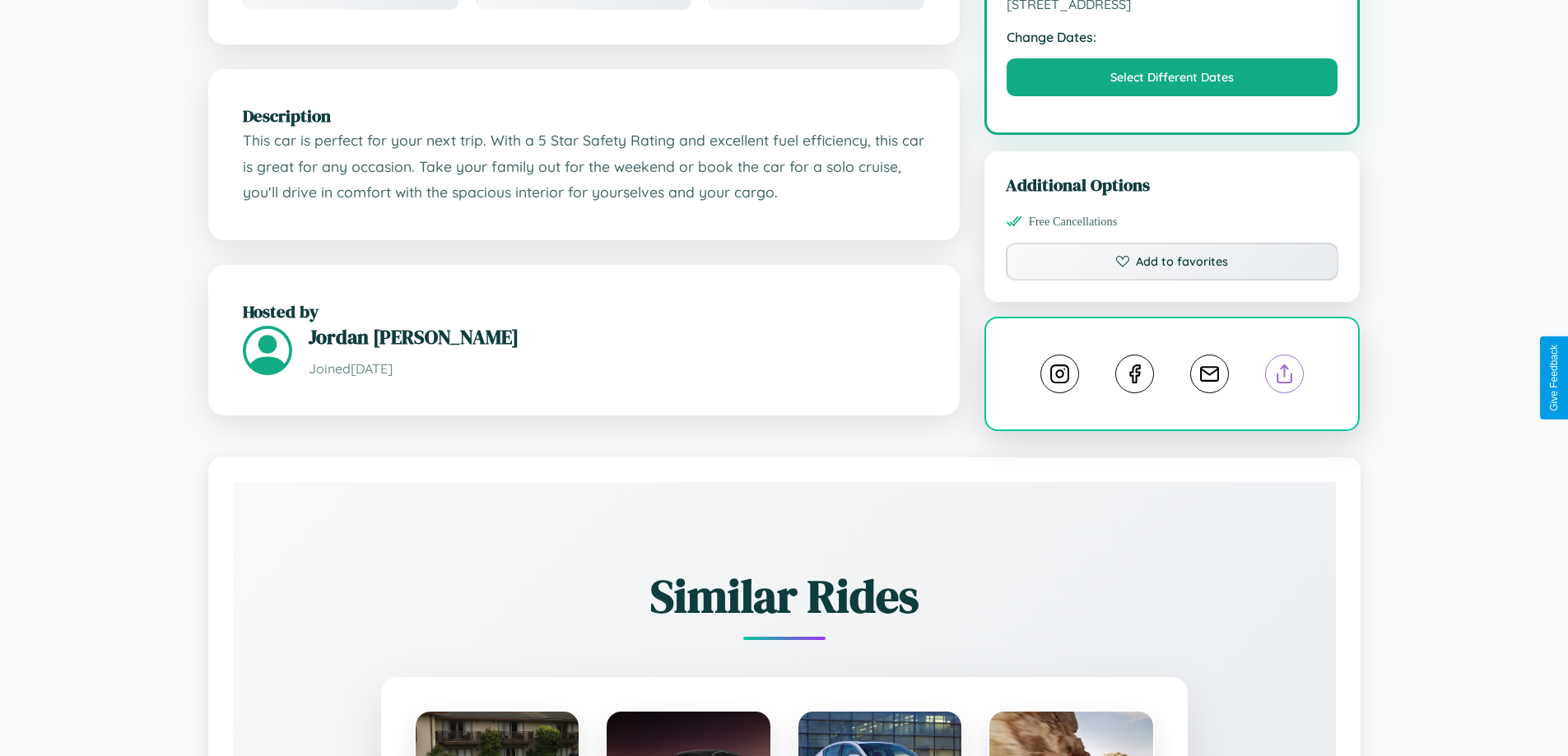
click at [1285, 377] on line at bounding box center [1285, 371] width 0 height 11
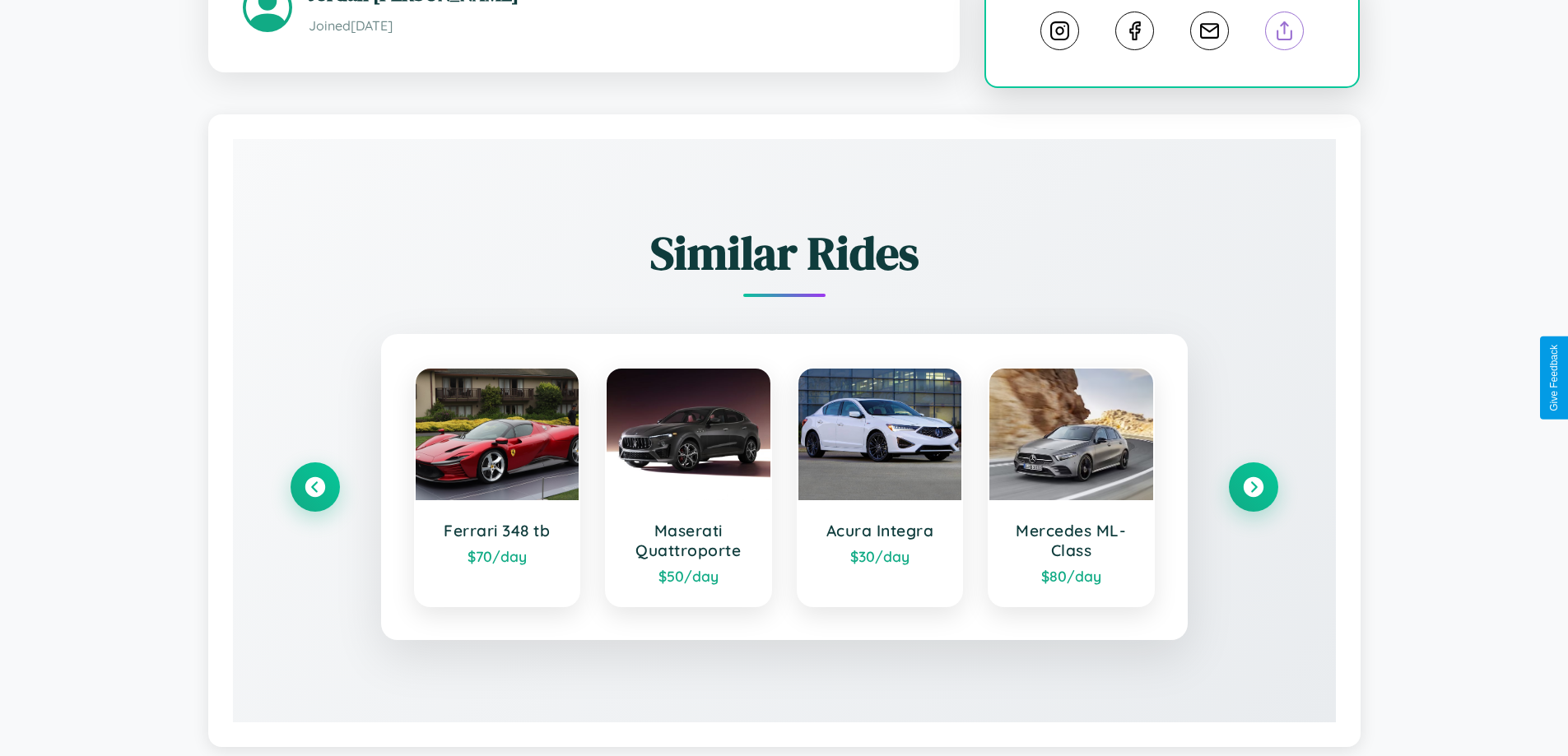
scroll to position [916, 0]
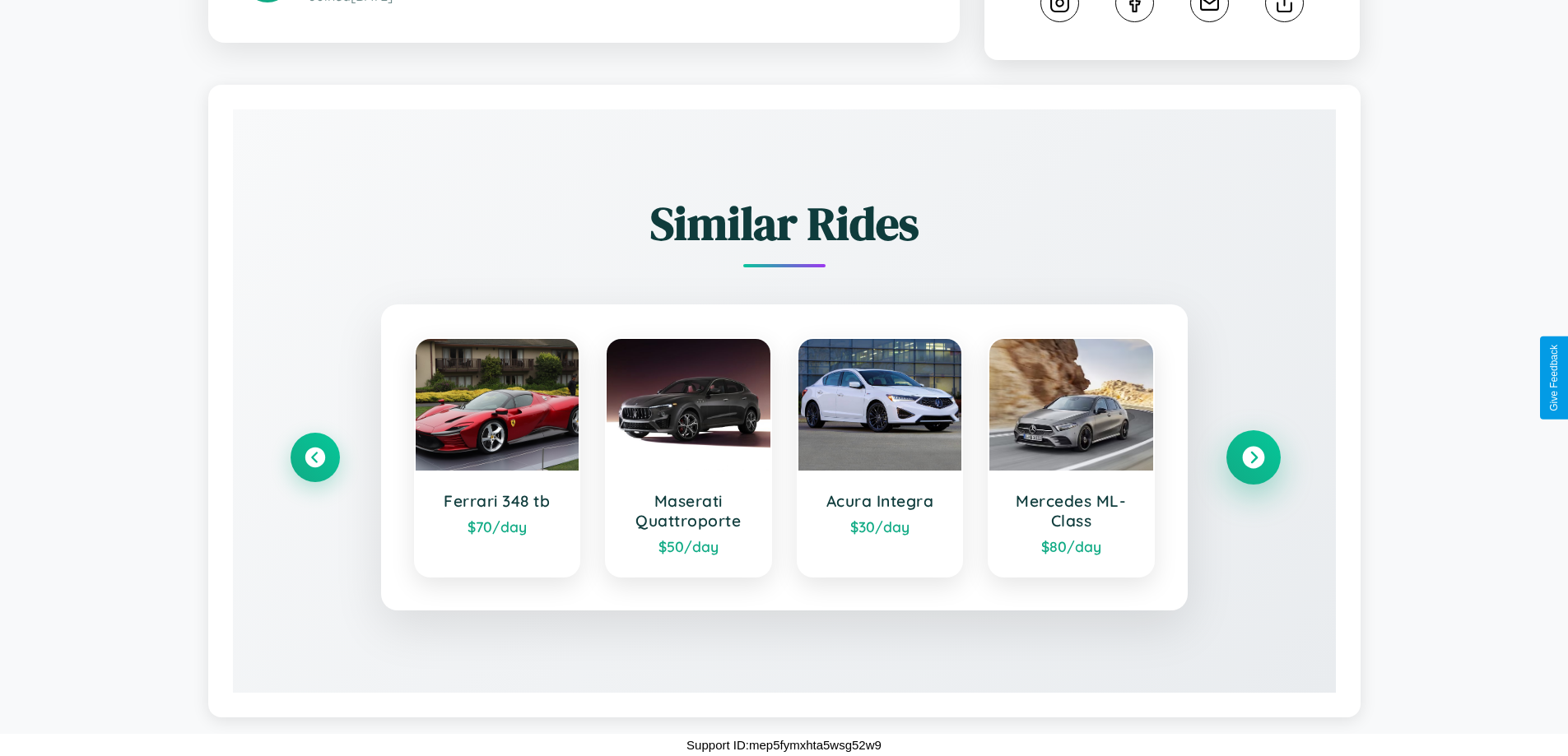
click at [1253, 458] on icon at bounding box center [1253, 458] width 22 height 22
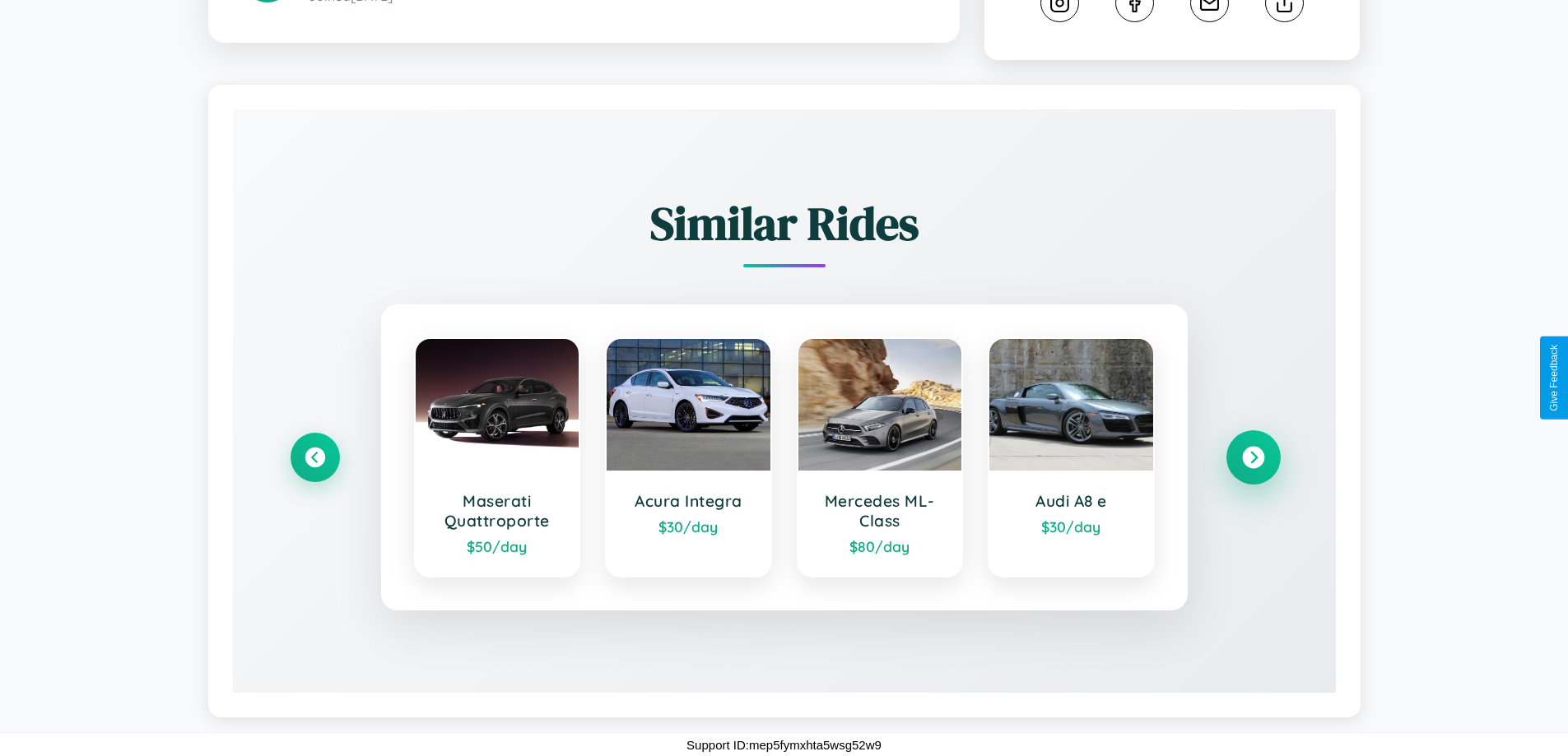
click at [1253, 458] on icon at bounding box center [1253, 458] width 22 height 22
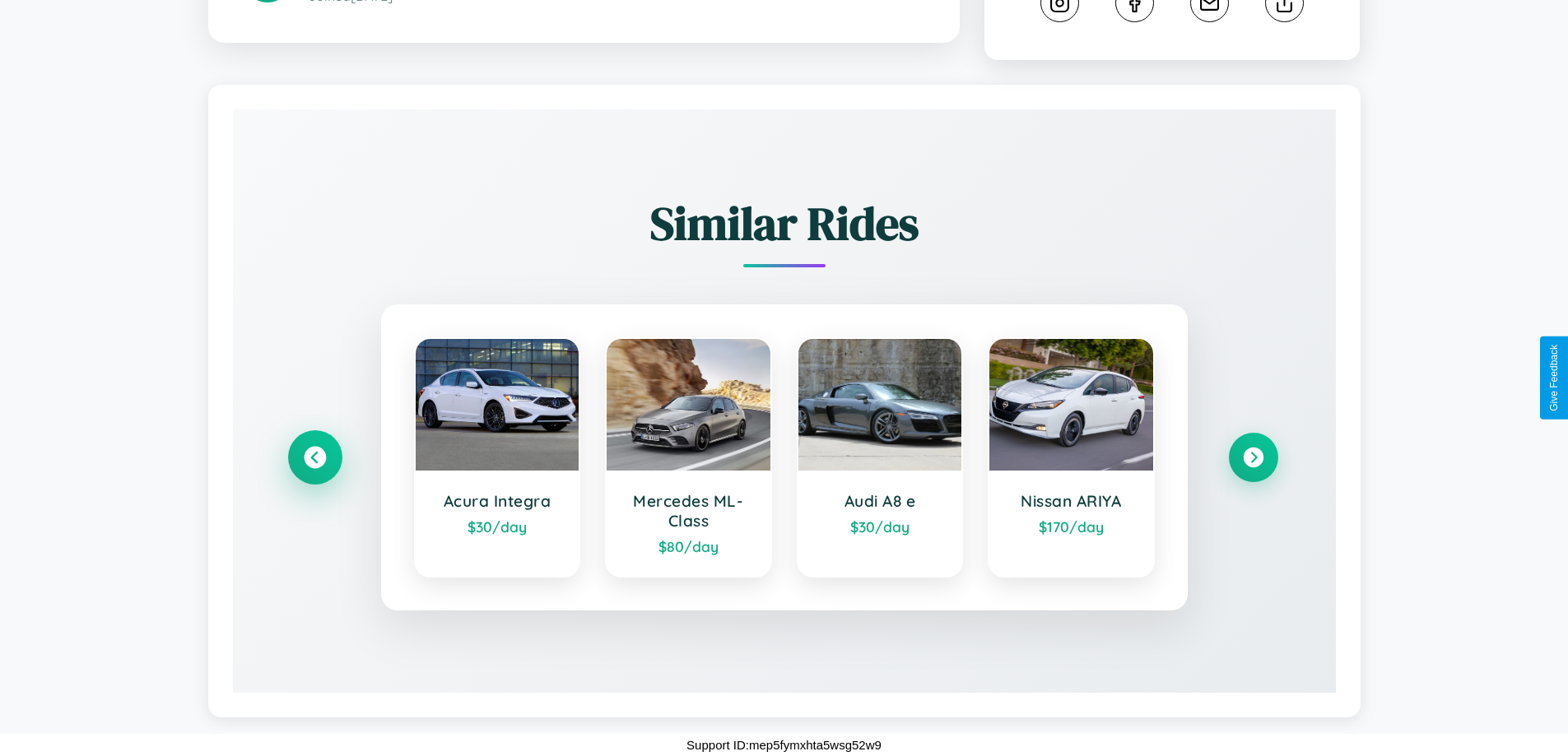
click at [314, 457] on icon at bounding box center [314, 458] width 22 height 22
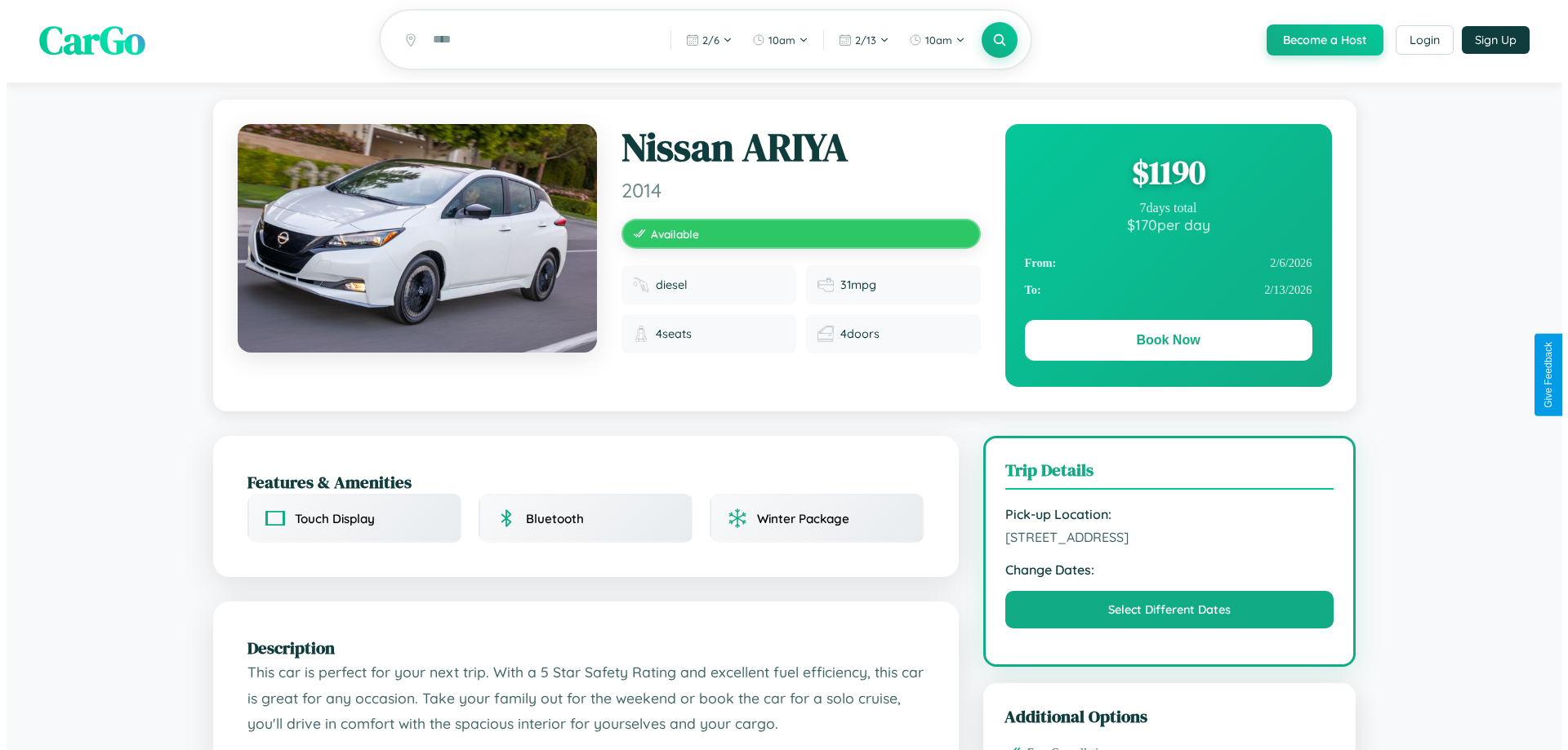
scroll to position [0, 0]
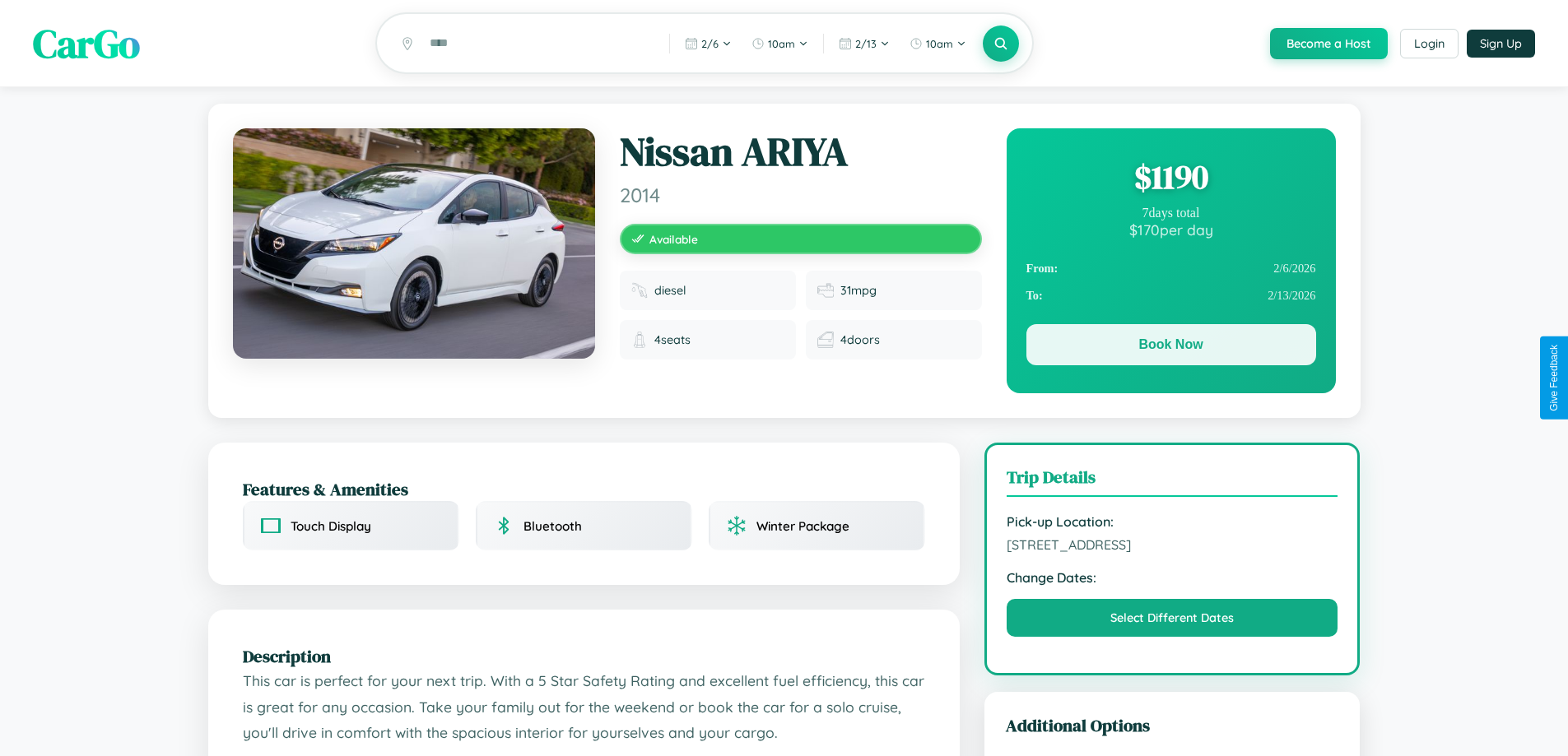
click at [1170, 347] on button "Book Now" at bounding box center [1171, 345] width 289 height 41
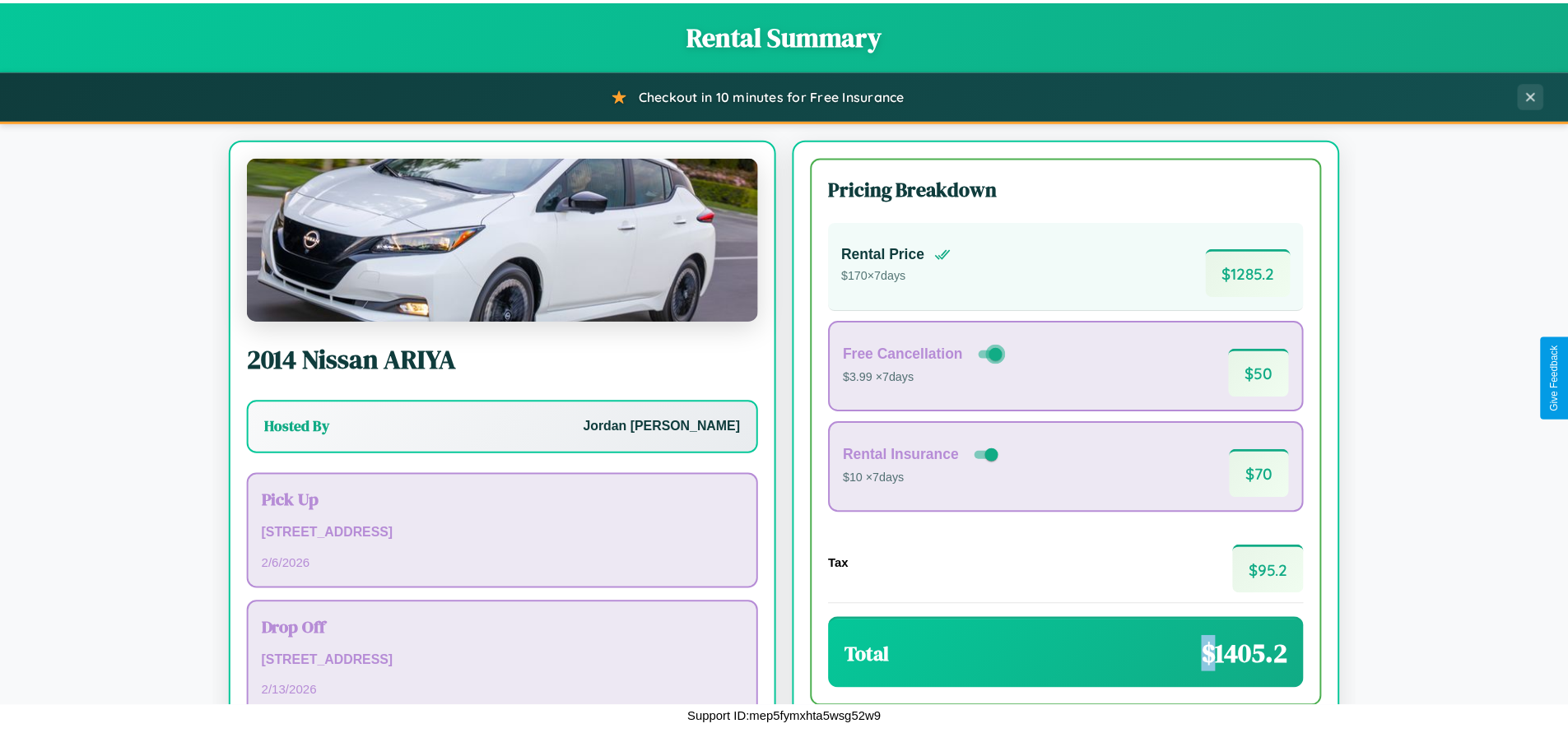
scroll to position [112, 0]
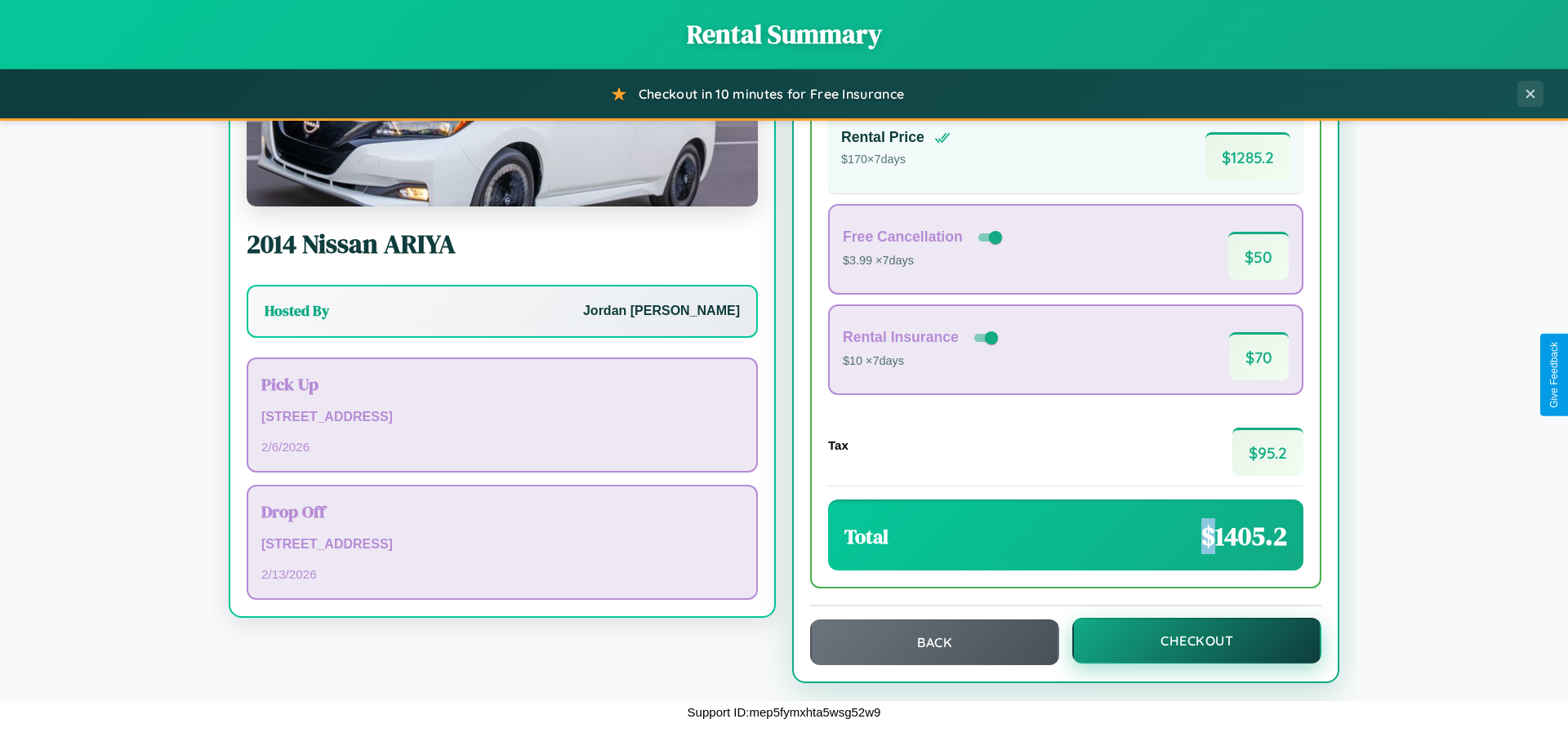
click at [1186, 641] on button "Checkout" at bounding box center [1197, 640] width 249 height 45
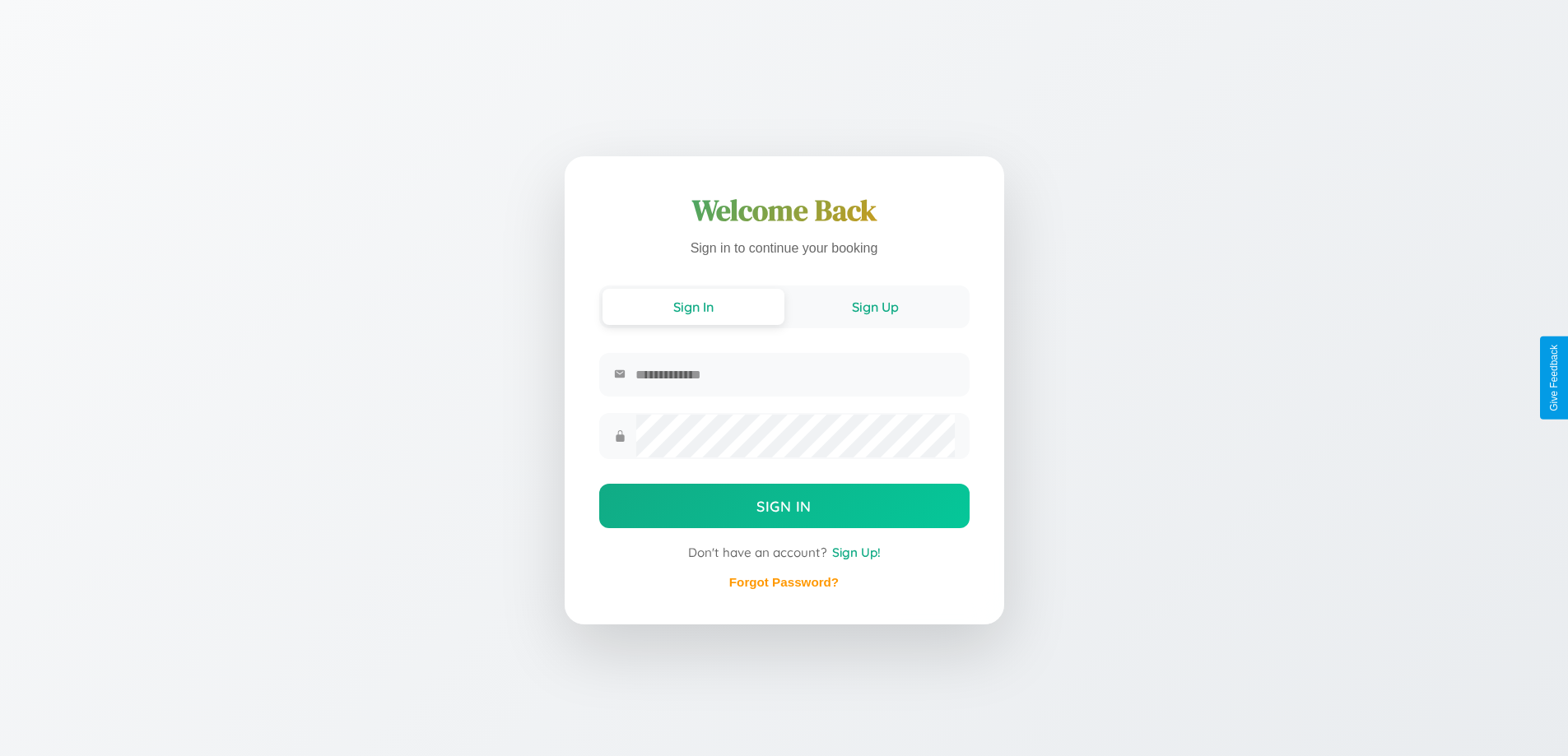
click at [875, 308] on button "Sign Up" at bounding box center [875, 307] width 182 height 36
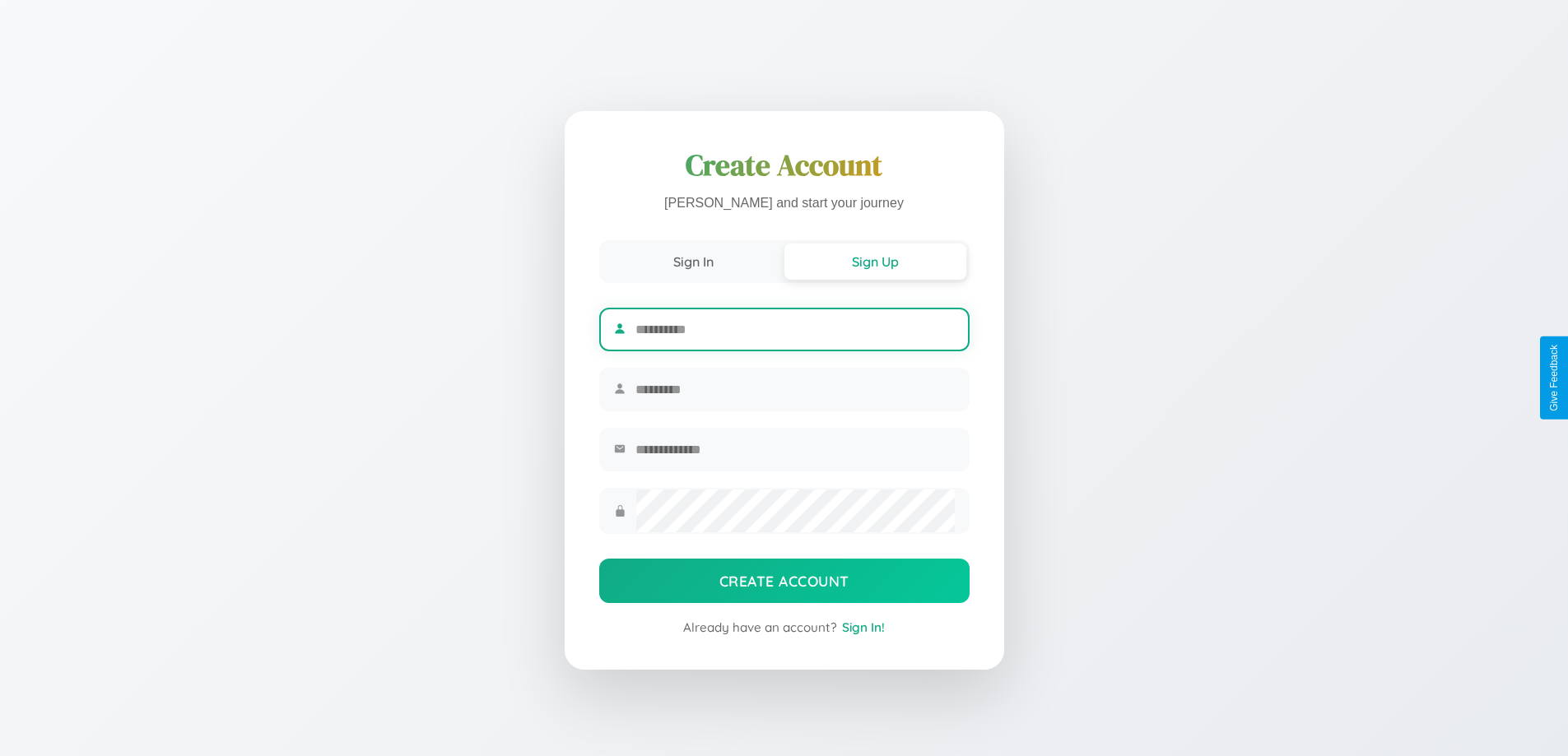
click at [794, 327] on input "text" at bounding box center [794, 329] width 319 height 41
type input "*****"
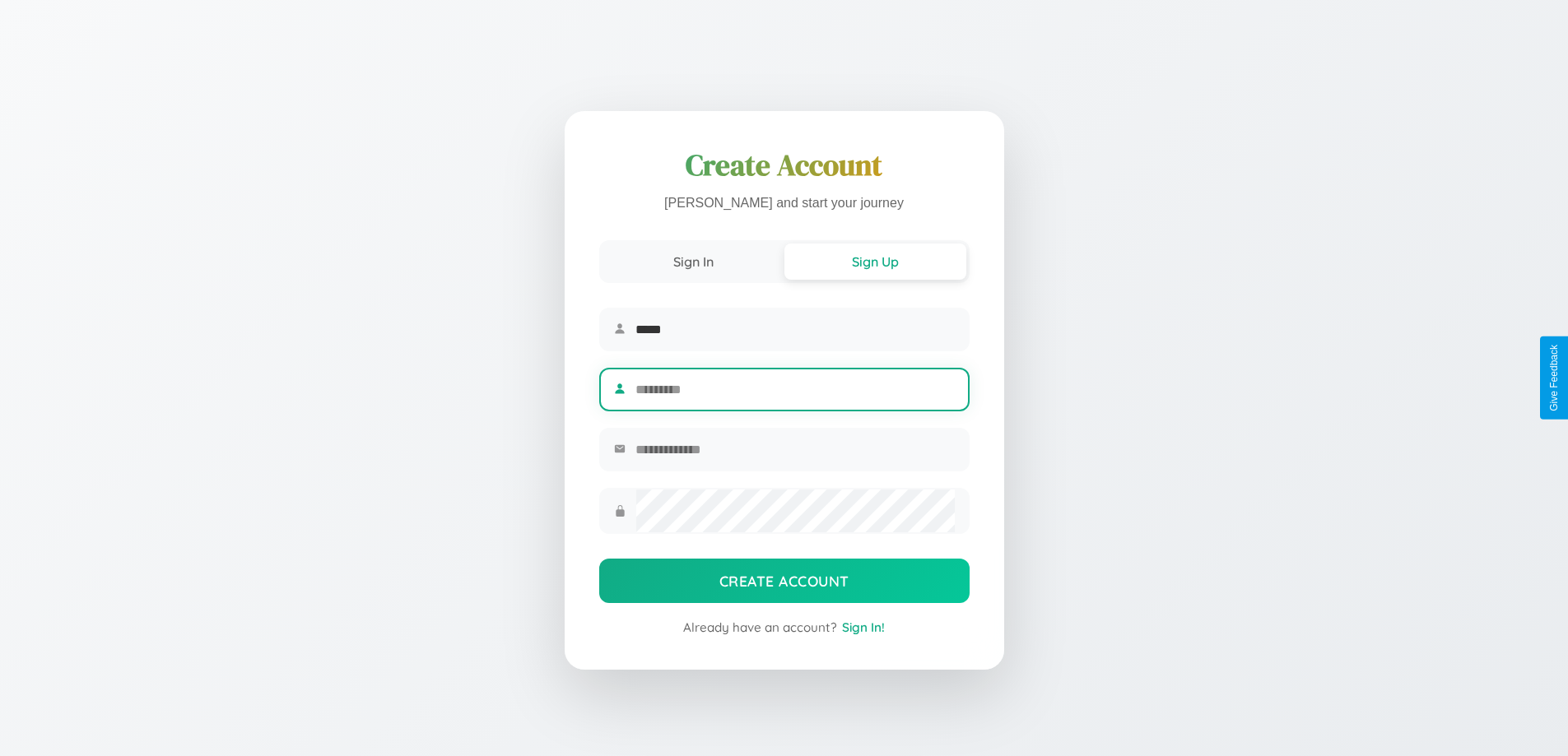
click at [794, 390] on input "text" at bounding box center [794, 390] width 319 height 41
type input "******"
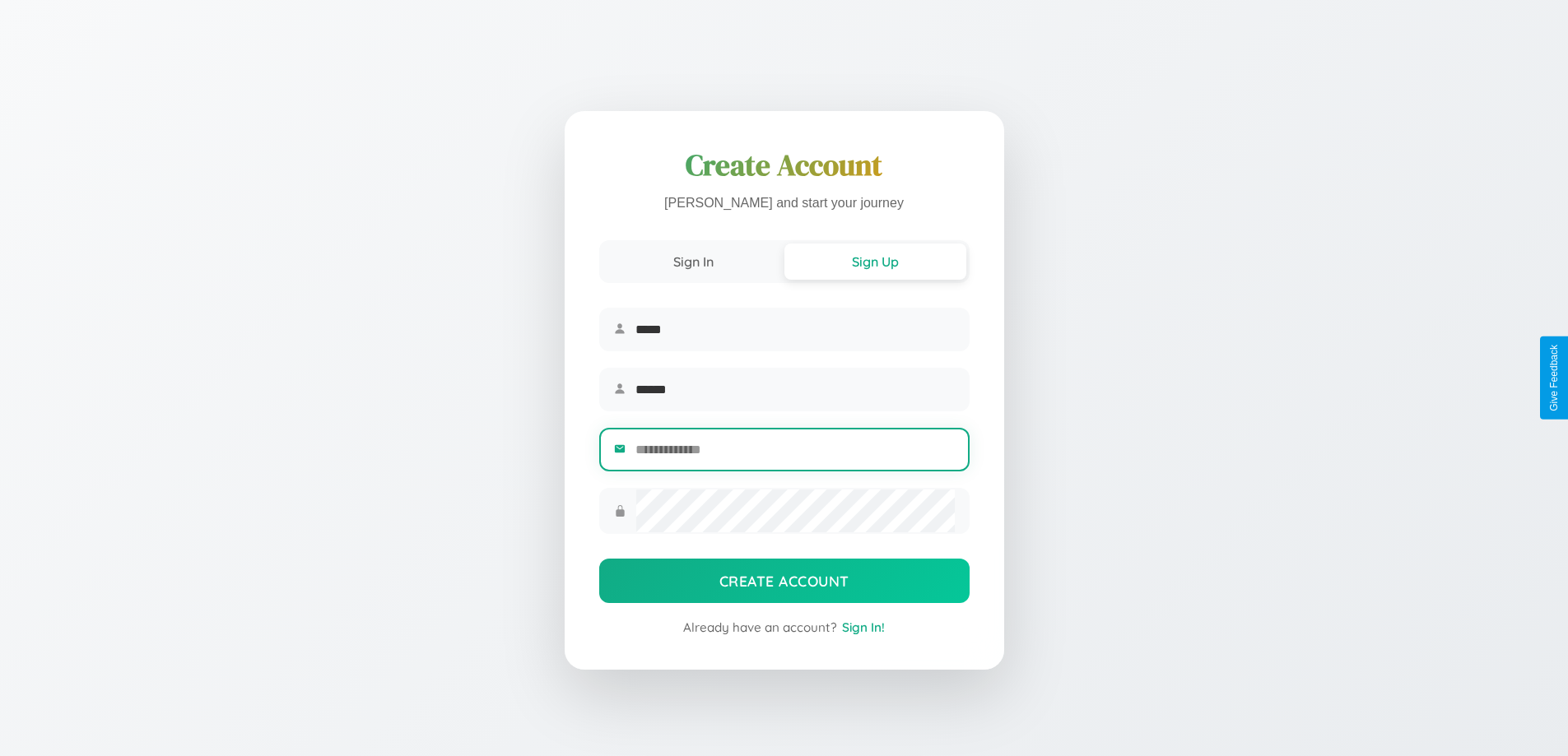
click at [794, 452] on input "email" at bounding box center [794, 449] width 319 height 41
type input "**********"
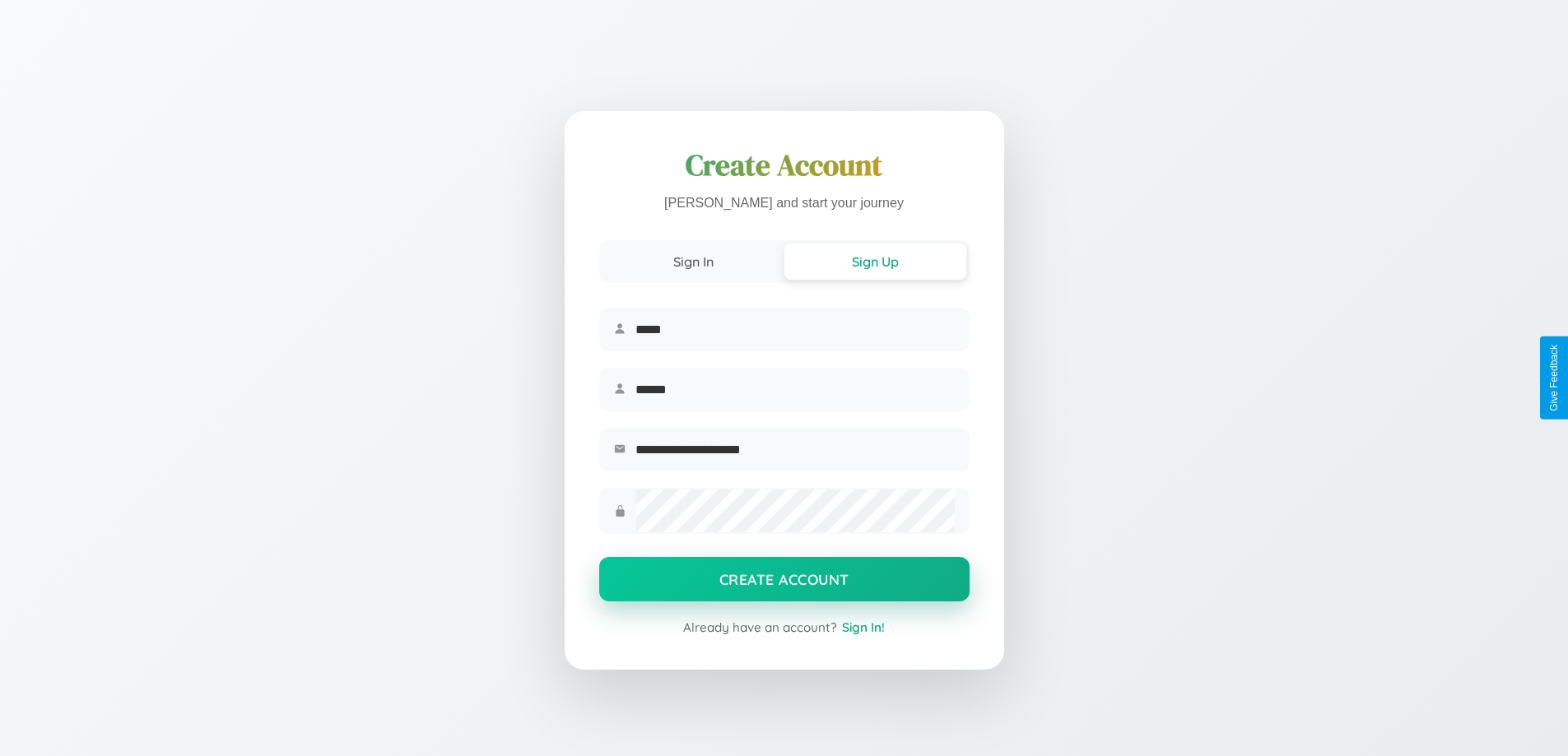
click at [784, 584] on button "Create Account" at bounding box center [784, 579] width 371 height 44
